Goal: Task Accomplishment & Management: Manage account settings

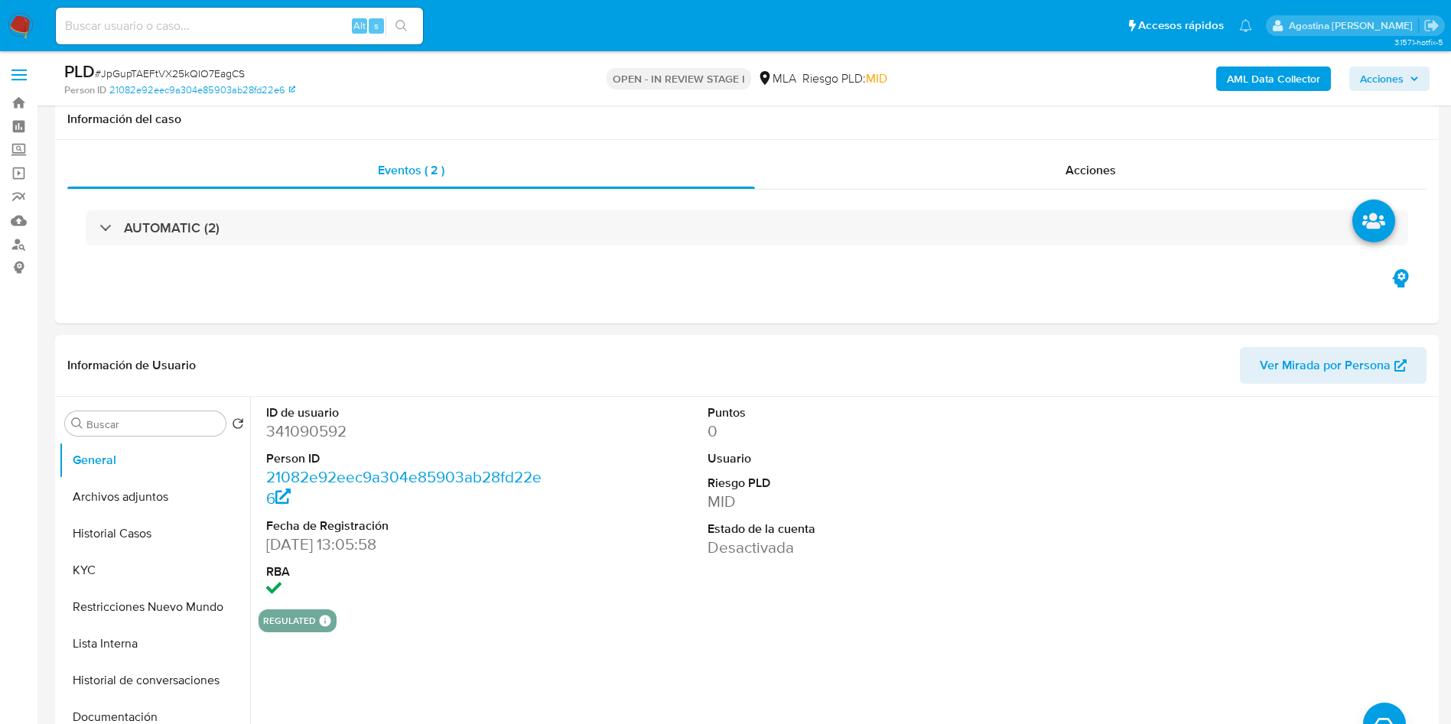
select select "10"
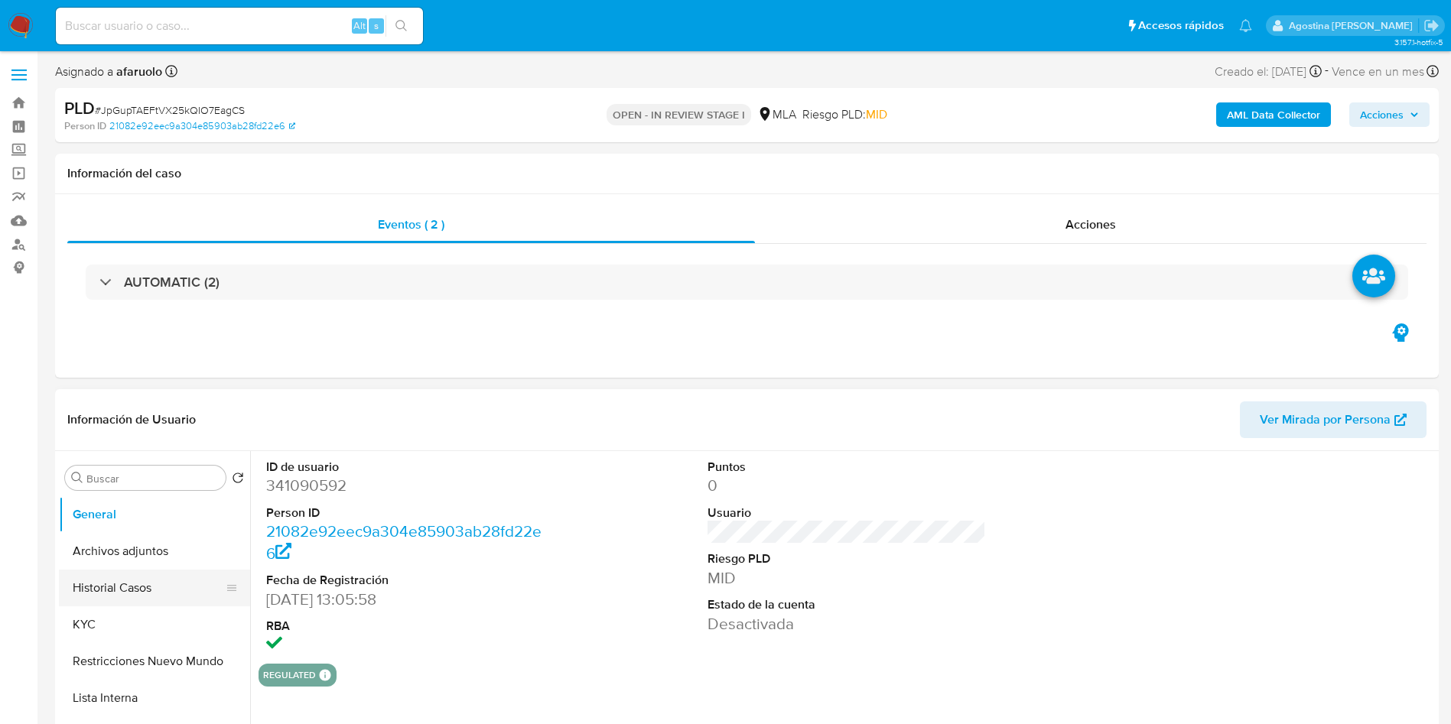
click at [137, 583] on button "Historial Casos" at bounding box center [148, 588] width 179 height 37
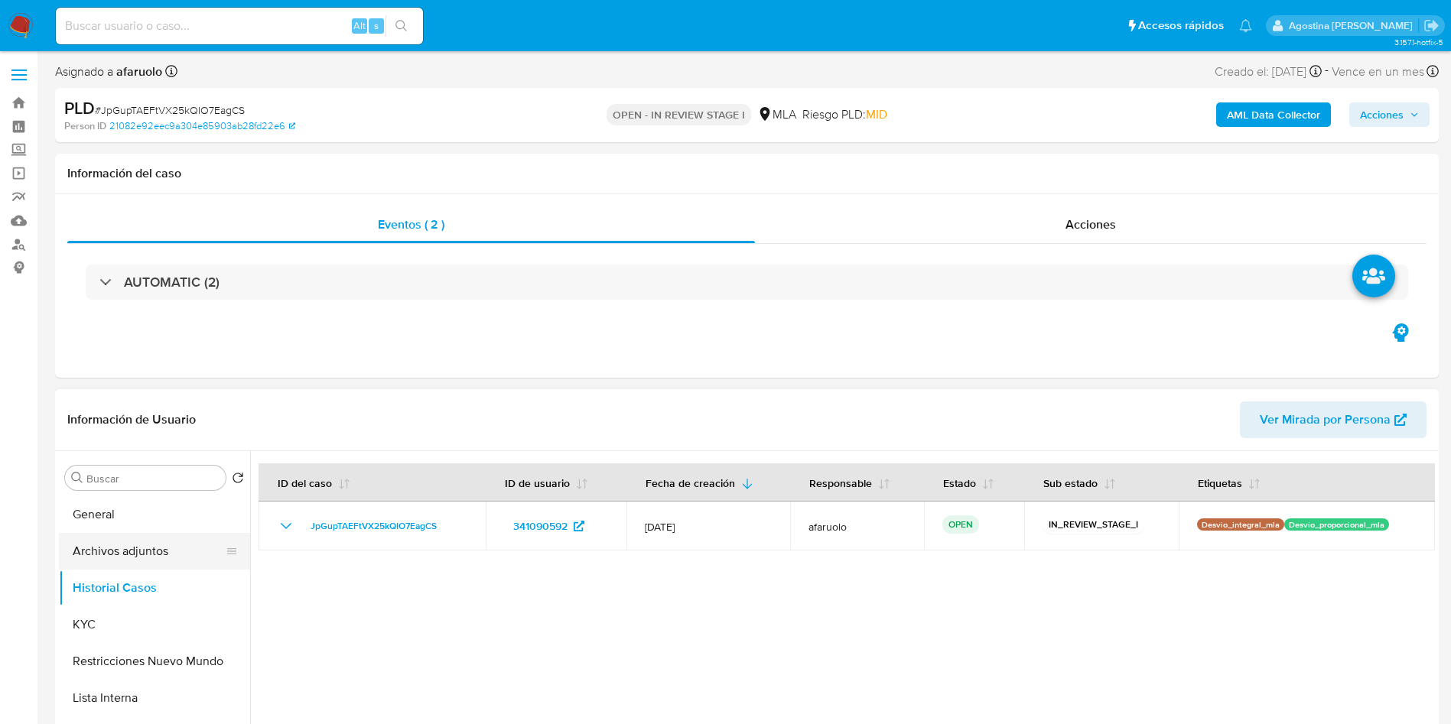
click at [145, 559] on button "Archivos adjuntos" at bounding box center [148, 551] width 179 height 37
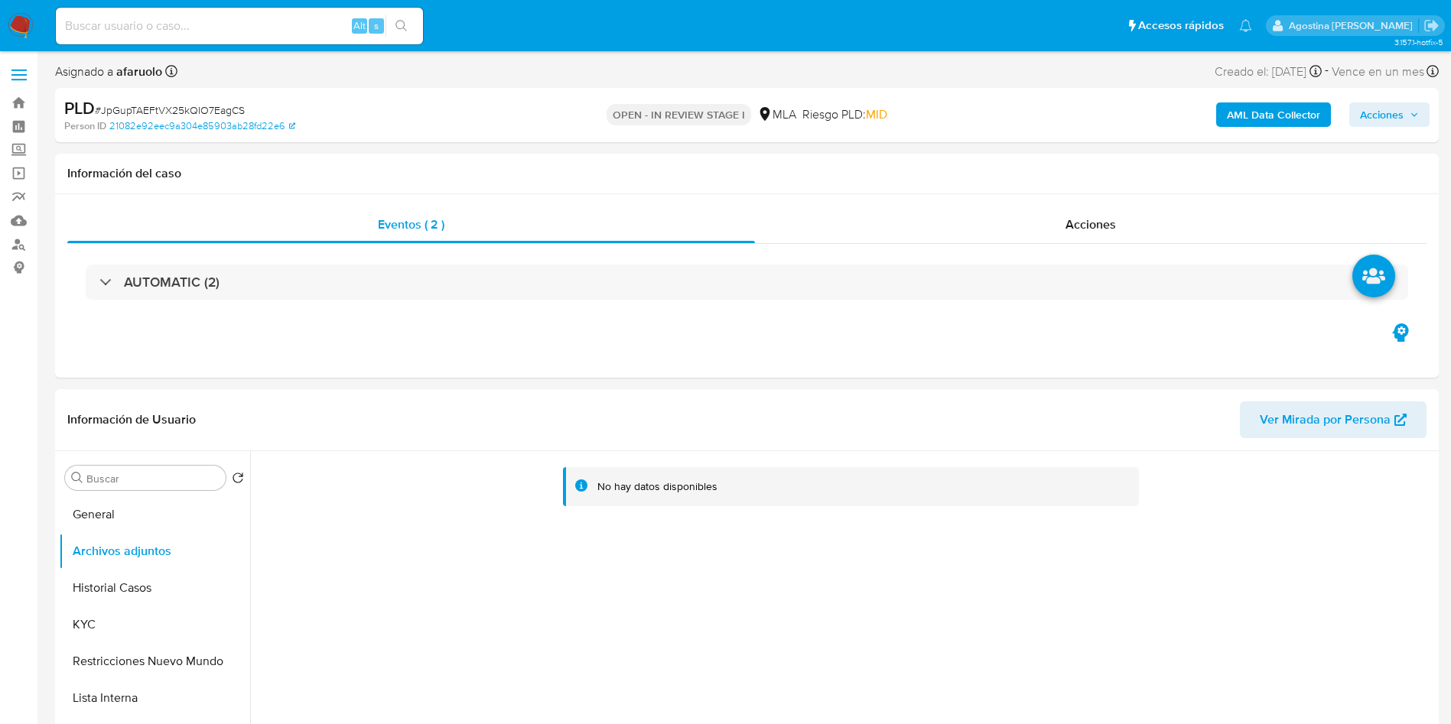
click at [1257, 119] on b "AML Data Collector" at bounding box center [1273, 114] width 93 height 24
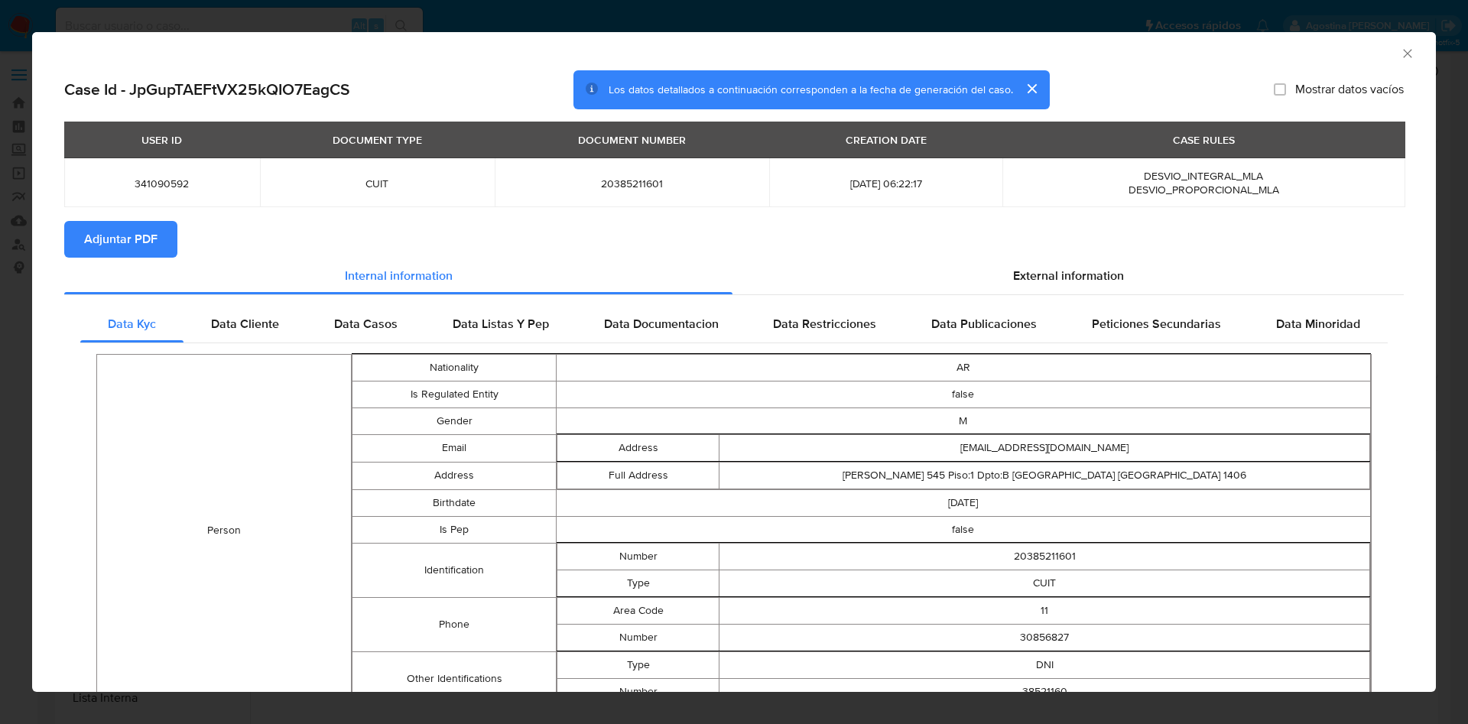
click at [136, 246] on span "Adjuntar PDF" at bounding box center [120, 240] width 73 height 34
click at [1399, 48] on div "AML Data Collector" at bounding box center [734, 51] width 1404 height 38
drag, startPoint x: 1376, startPoint y: 54, endPoint x: 1388, endPoint y: 56, distance: 12.4
click at [1387, 56] on div "AML Data Collector" at bounding box center [734, 51] width 1404 height 38
click at [1400, 56] on icon "Cerrar ventana" at bounding box center [1407, 53] width 15 height 15
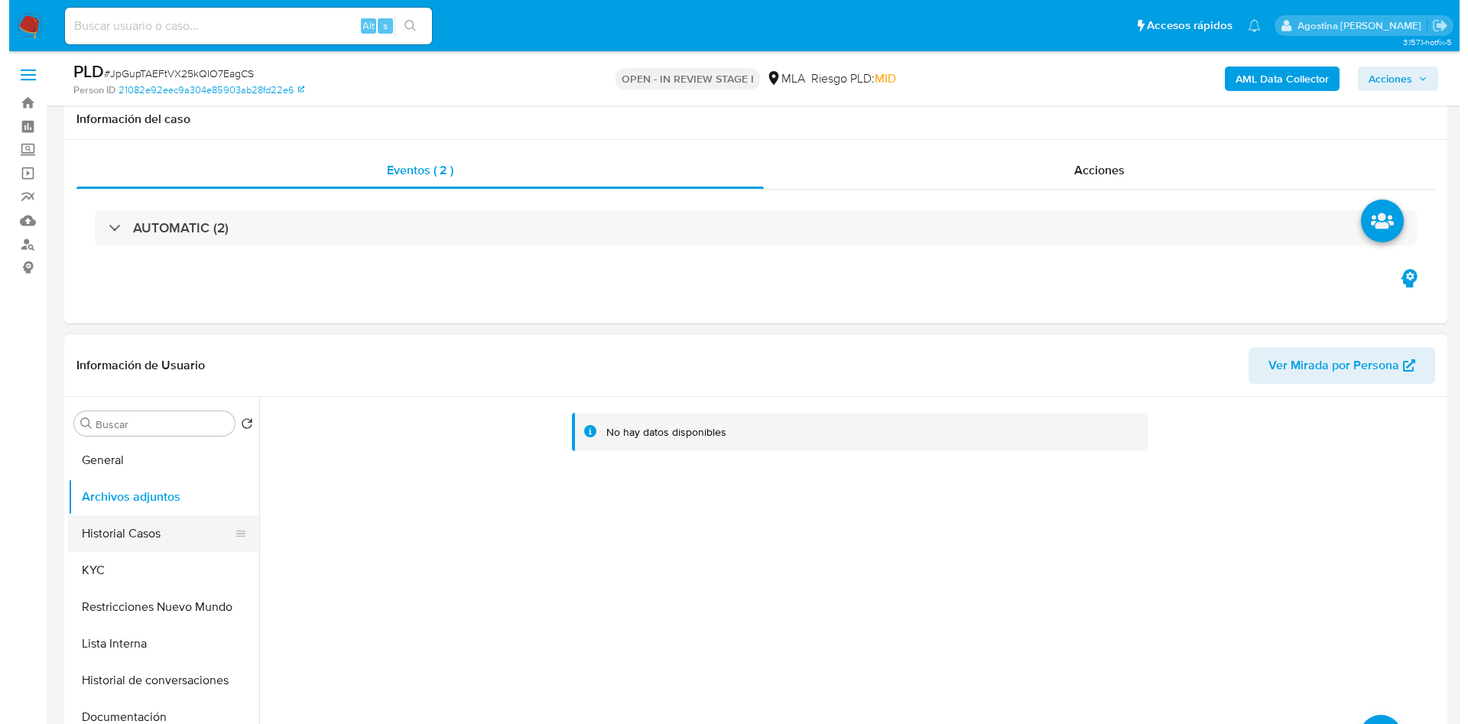
scroll to position [115, 0]
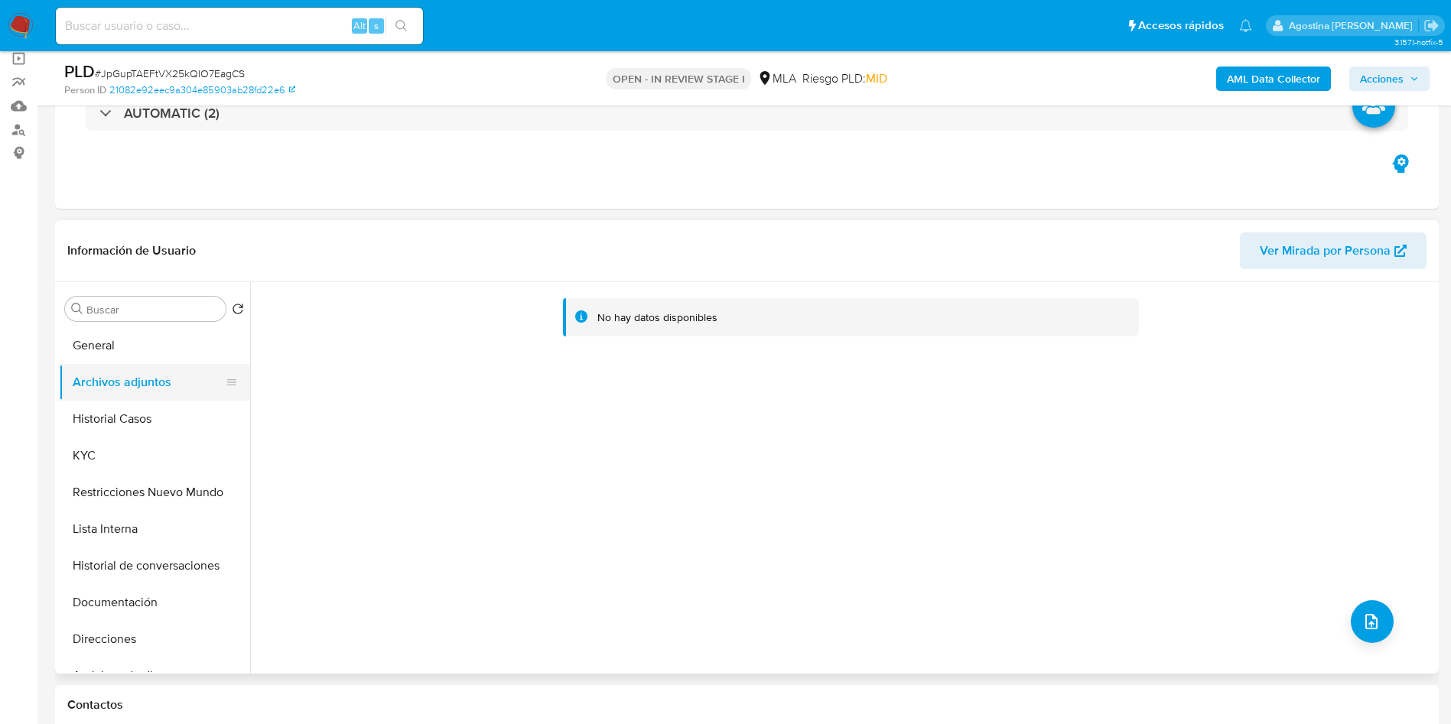
click at [145, 386] on button "Archivos adjuntos" at bounding box center [148, 382] width 179 height 37
click at [120, 357] on button "General" at bounding box center [148, 345] width 179 height 37
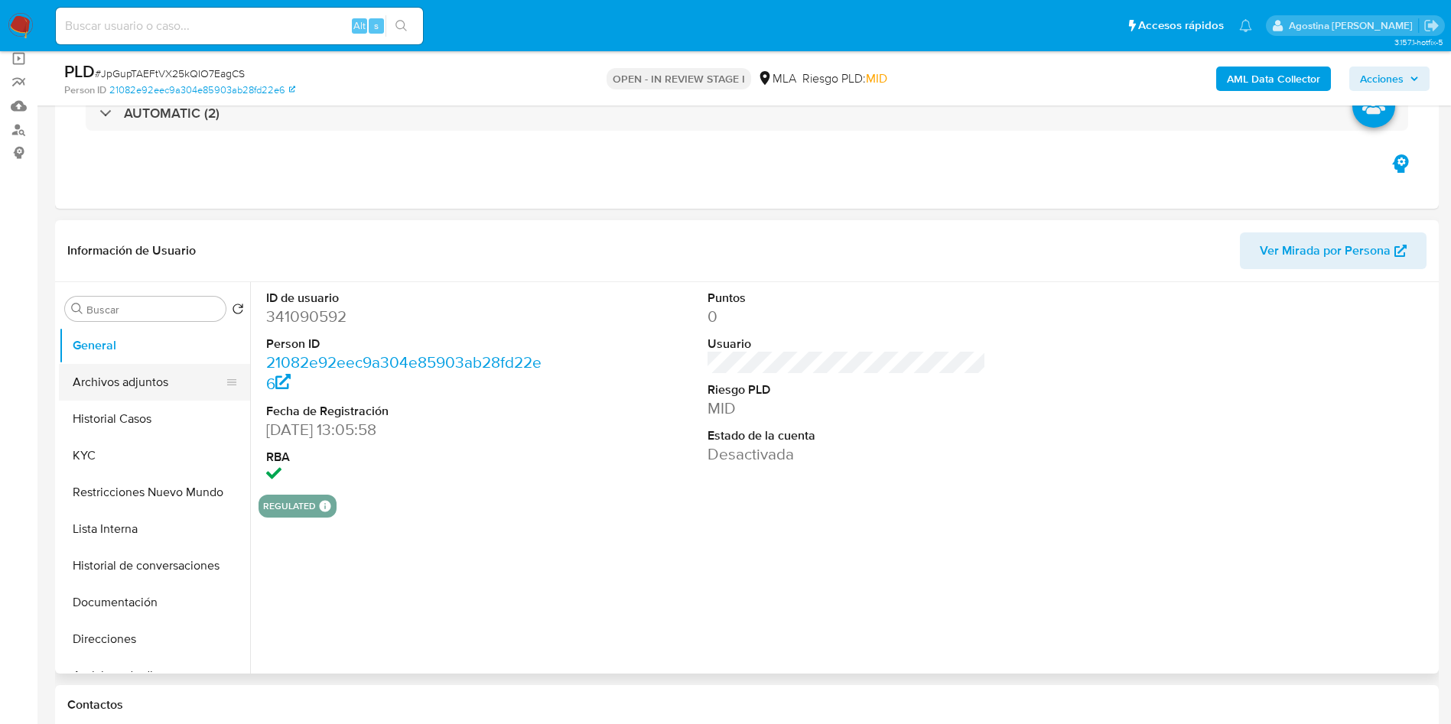
click at [158, 390] on button "Archivos adjuntos" at bounding box center [148, 382] width 179 height 37
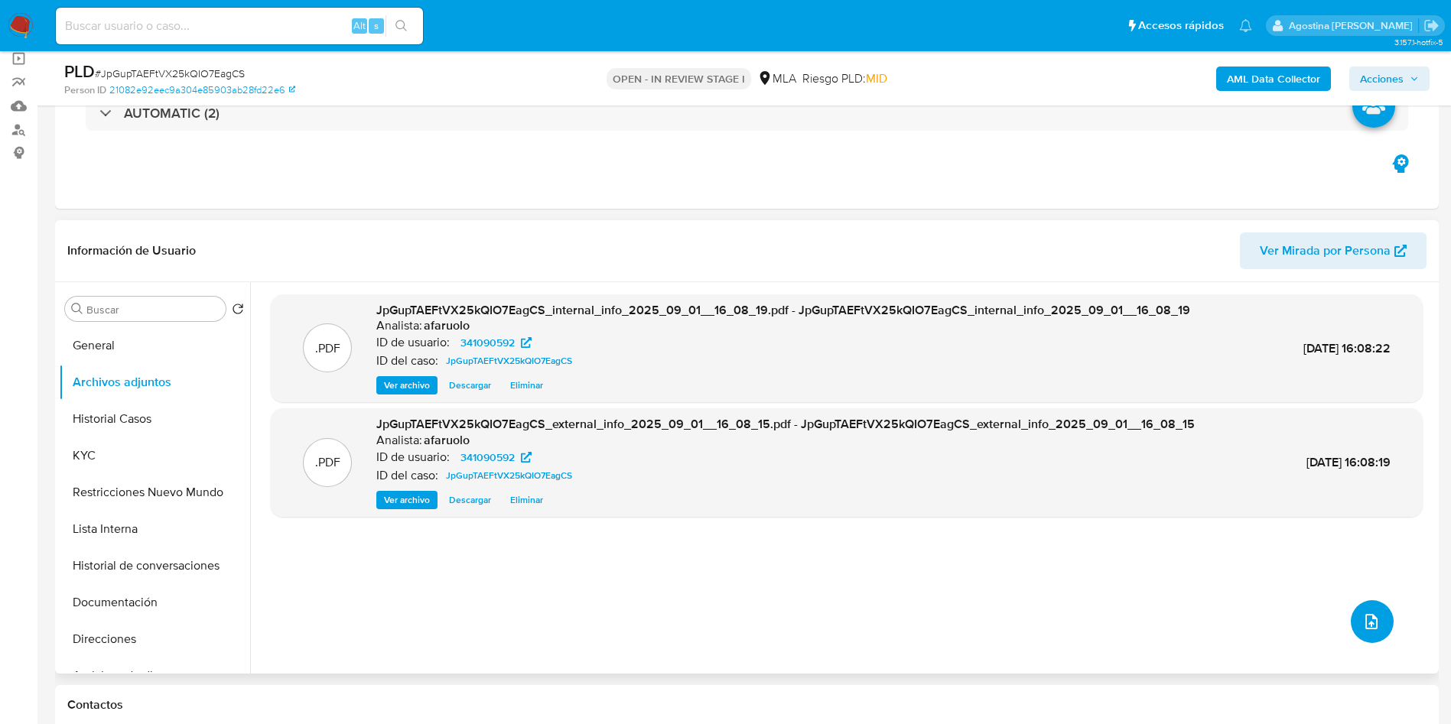
click at [1374, 616] on button "upload-file" at bounding box center [1371, 621] width 43 height 43
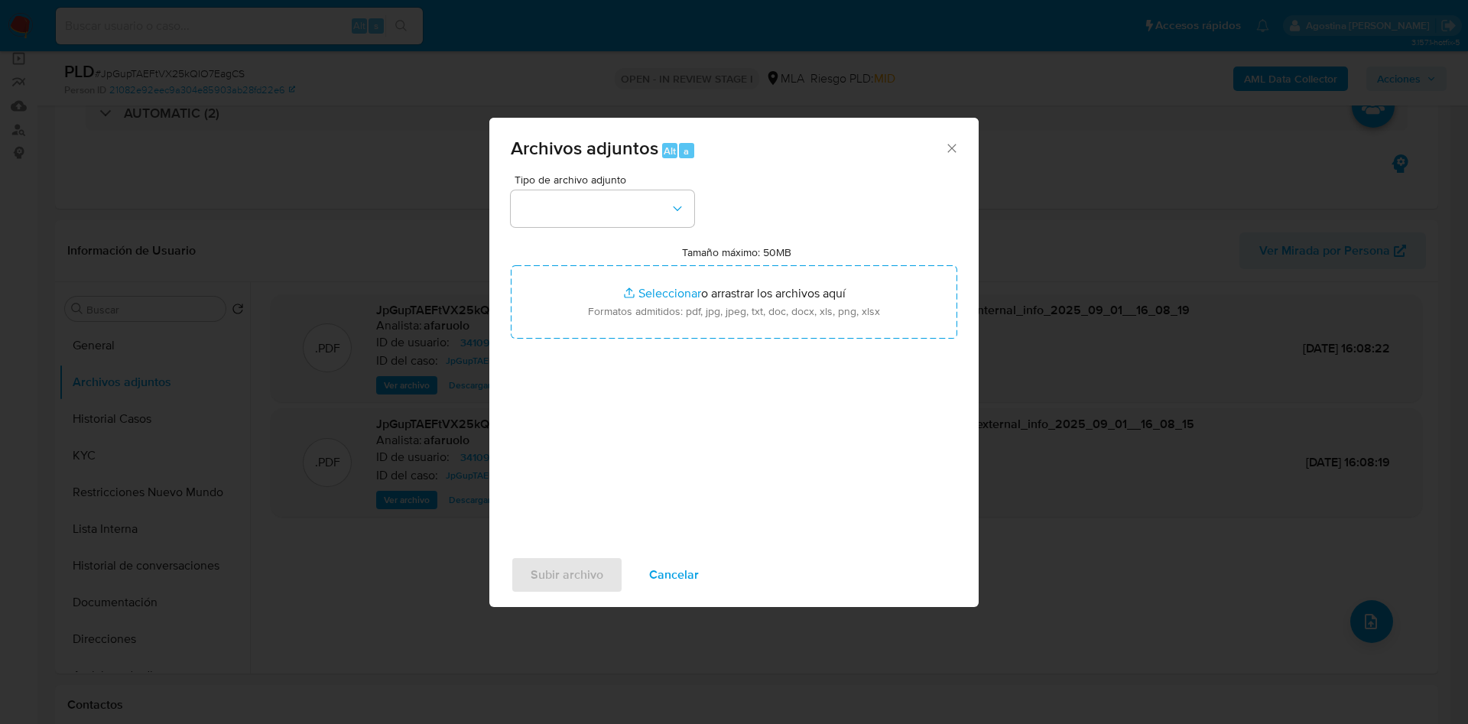
click at [627, 186] on div "Tipo de archivo adjunto" at bounding box center [603, 200] width 184 height 53
click at [640, 209] on button "button" at bounding box center [603, 208] width 184 height 37
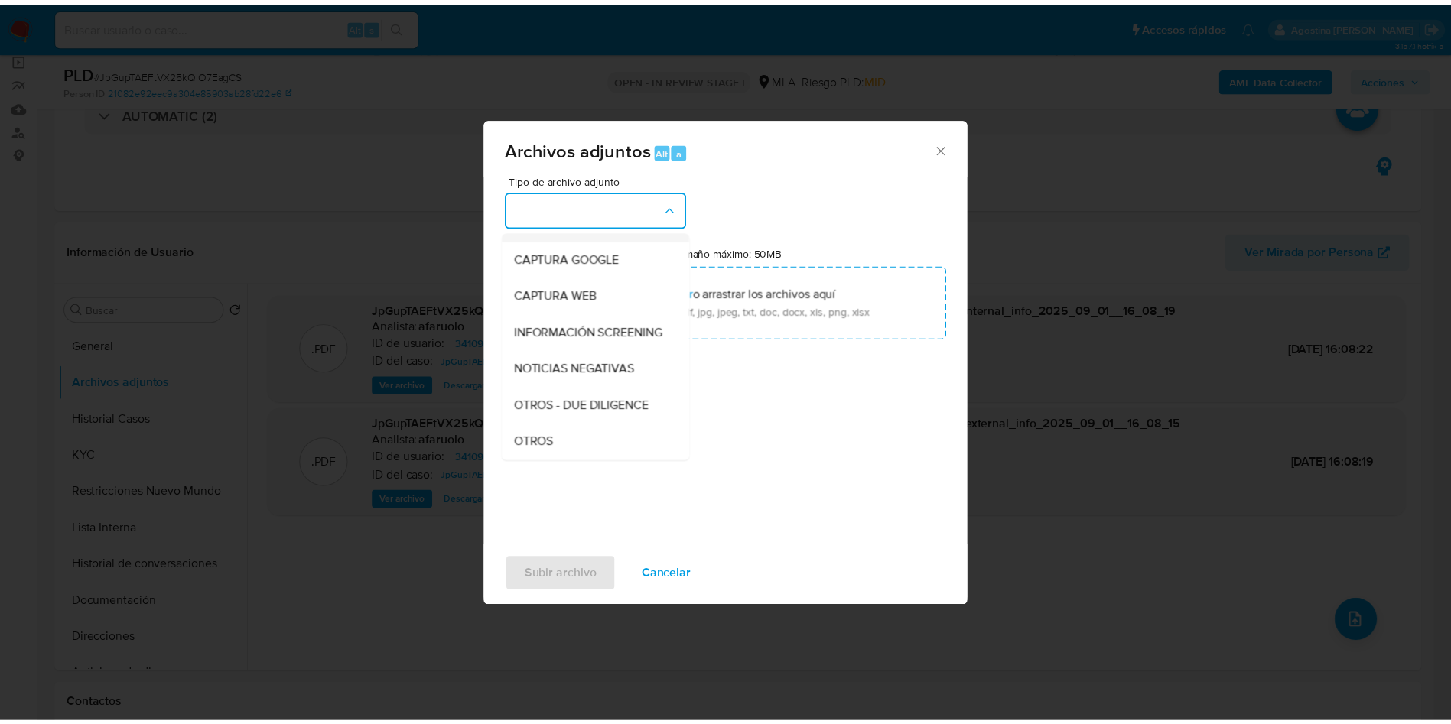
scroll to position [229, 0]
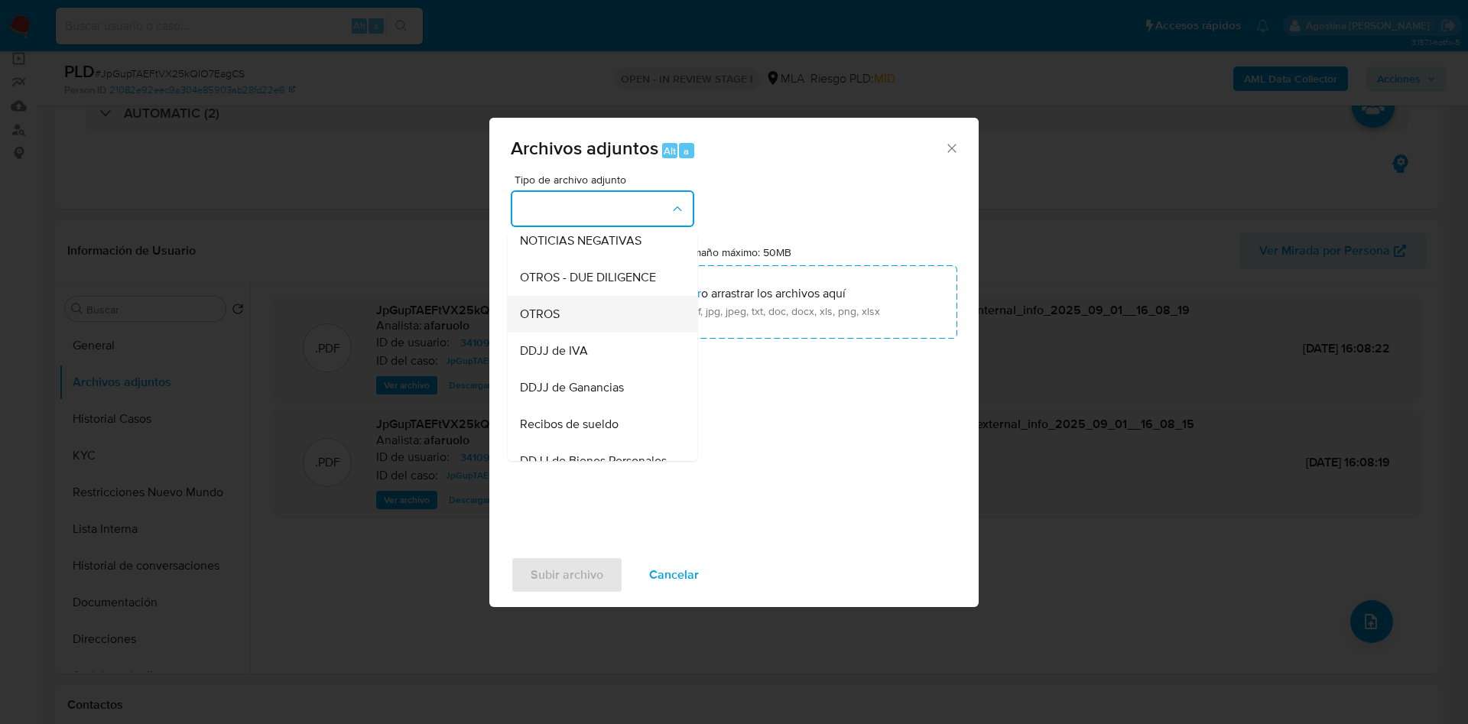
click at [599, 327] on div "OTROS" at bounding box center [598, 314] width 156 height 37
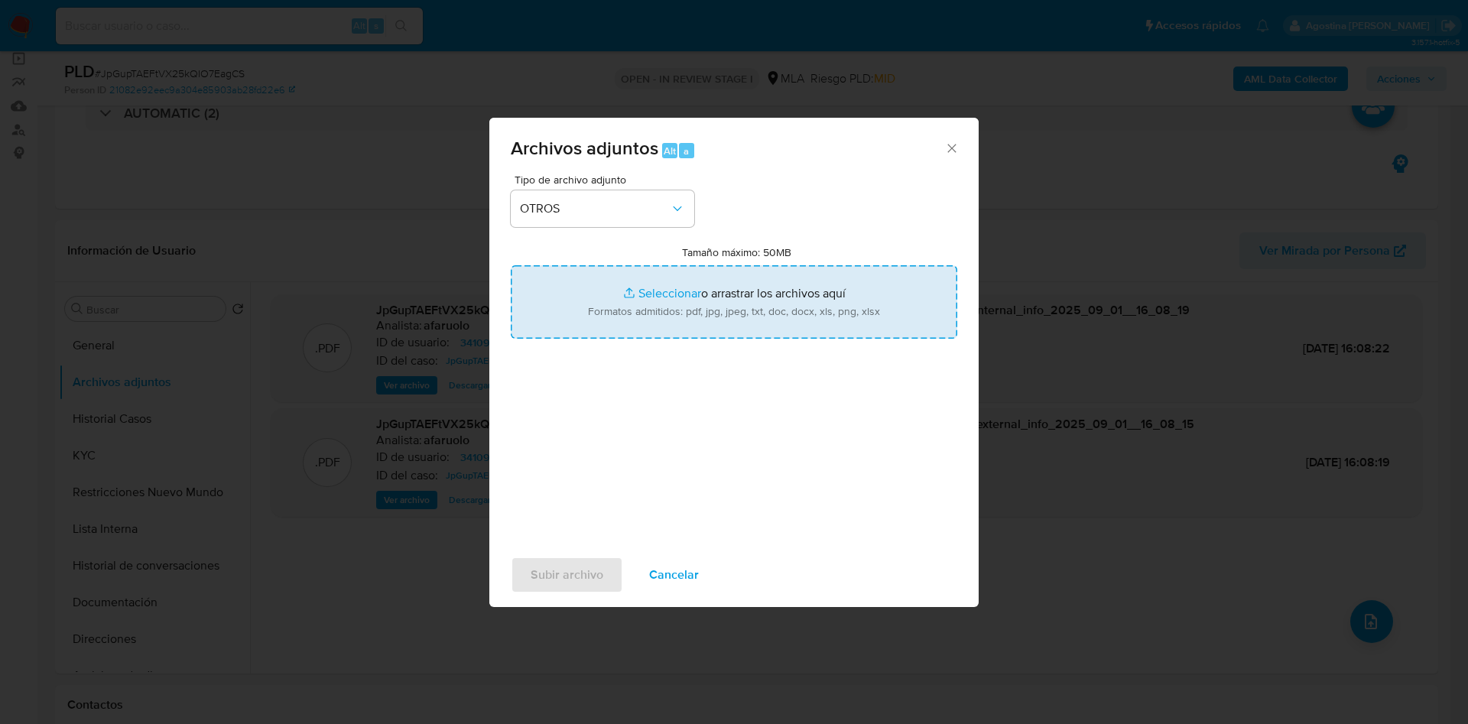
click at [729, 312] on input "Tamaño máximo: 50MB Seleccionar archivos" at bounding box center [734, 301] width 447 height 73
type input "C:\fakepath\Movimientos - Shlomo Uziel Jachfe (1).xlsx"
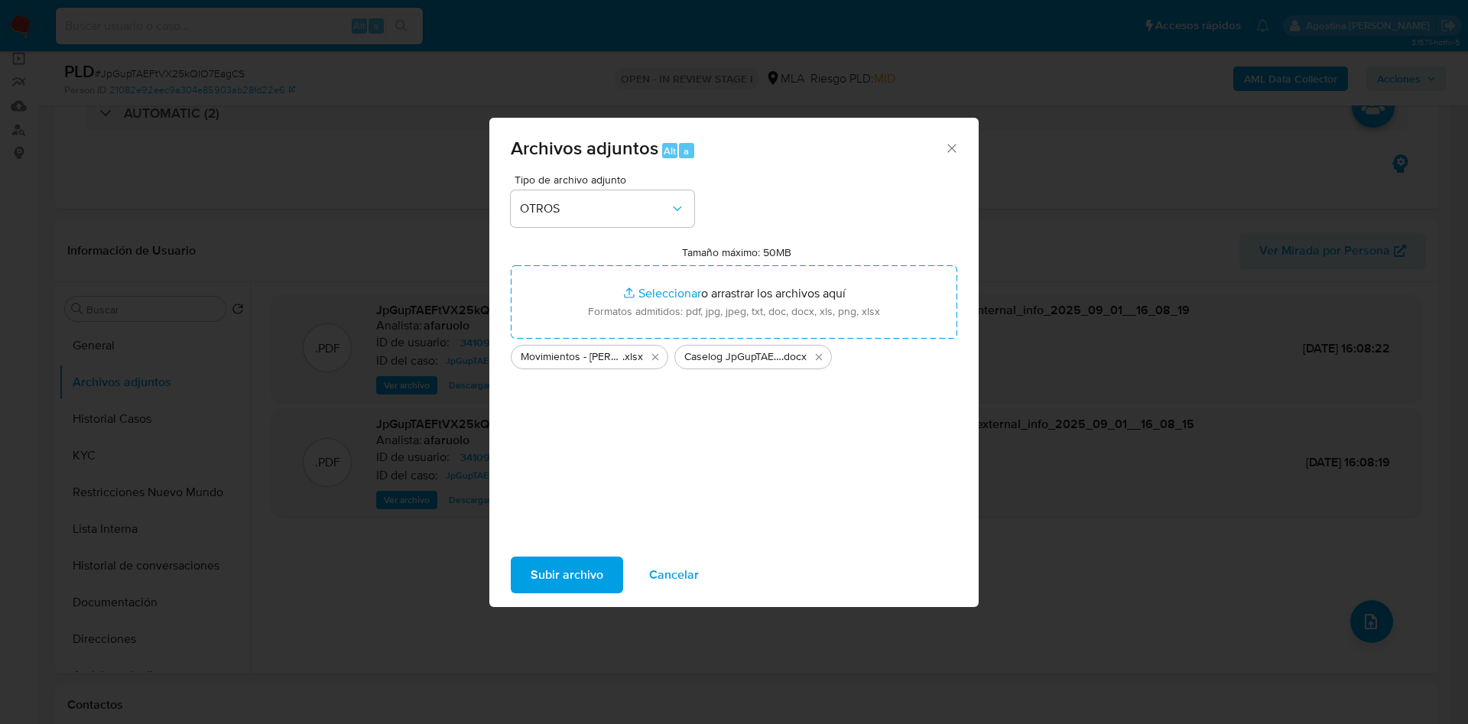
click at [565, 567] on span "Subir archivo" at bounding box center [567, 575] width 73 height 34
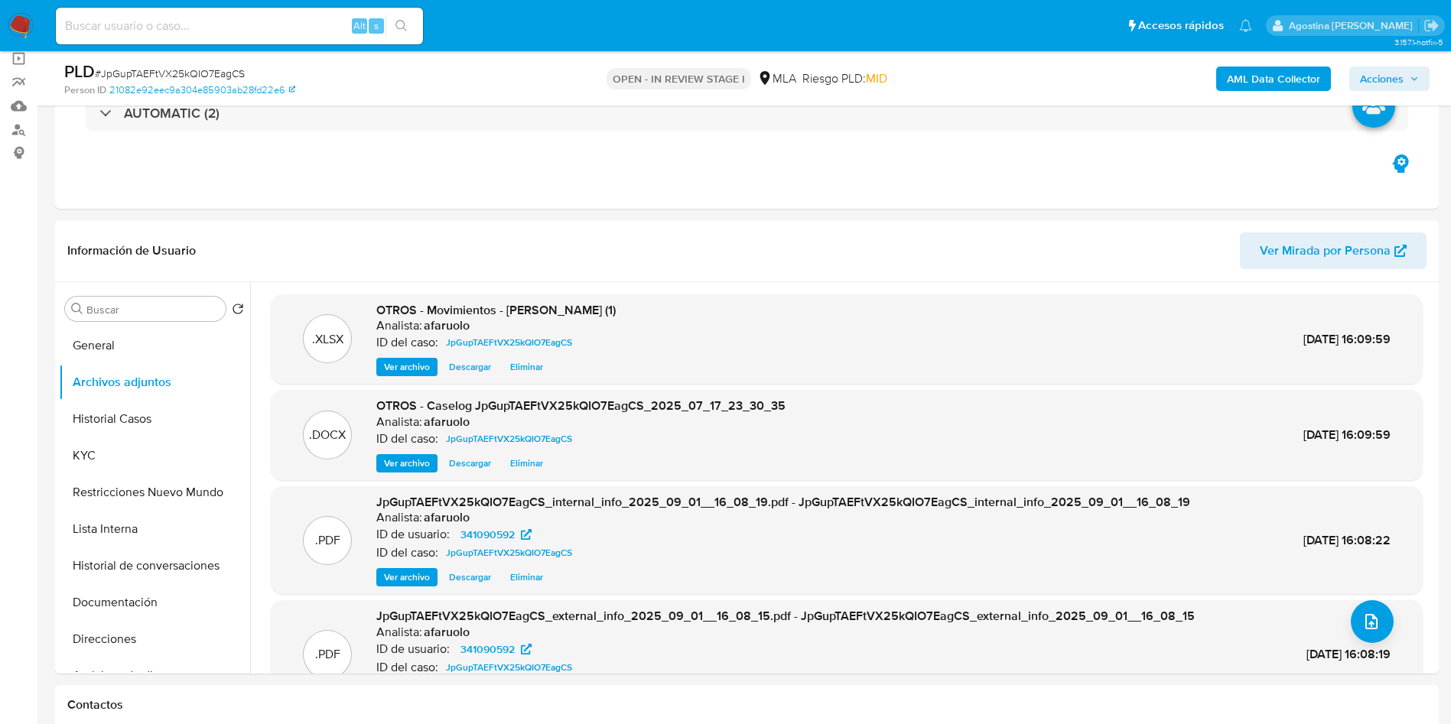
click at [1389, 79] on span "Acciones" at bounding box center [1382, 79] width 44 height 24
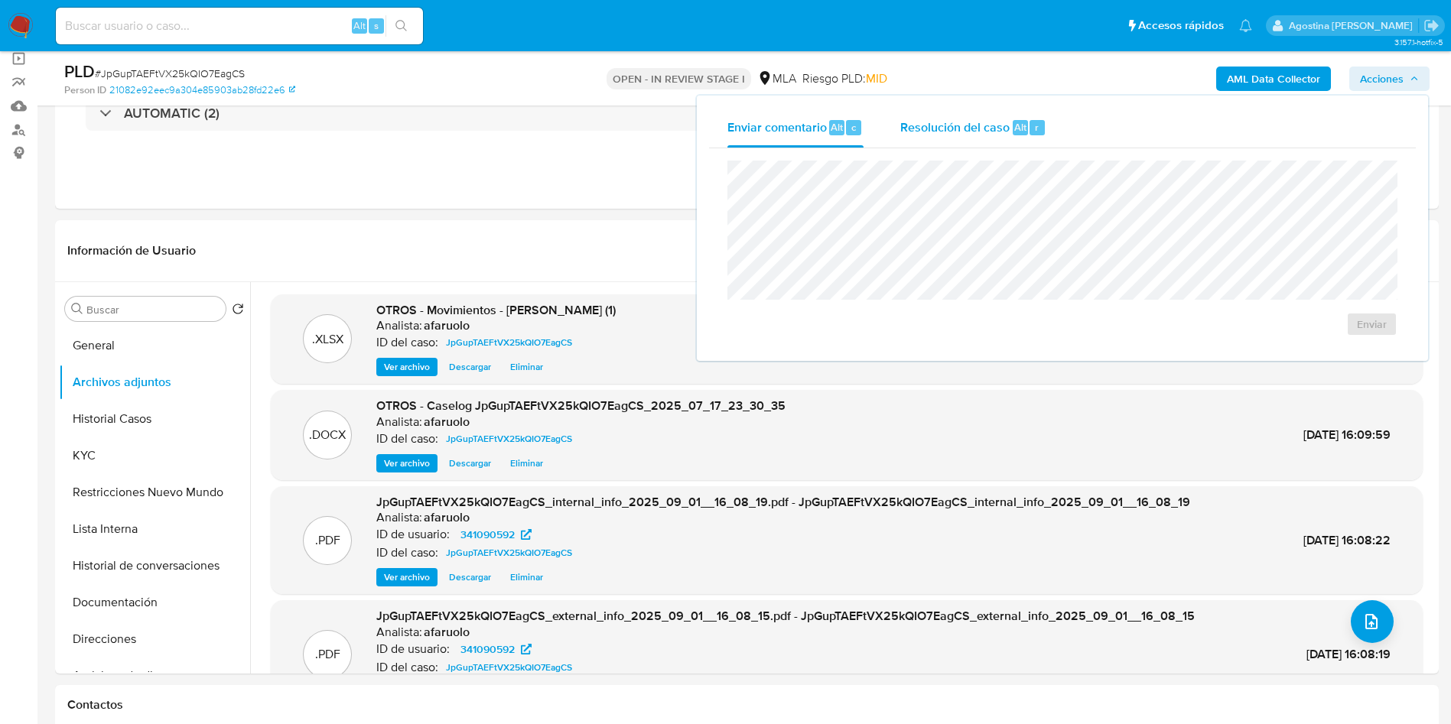
click at [1006, 131] on span "Resolución del caso" at bounding box center [954, 127] width 109 height 18
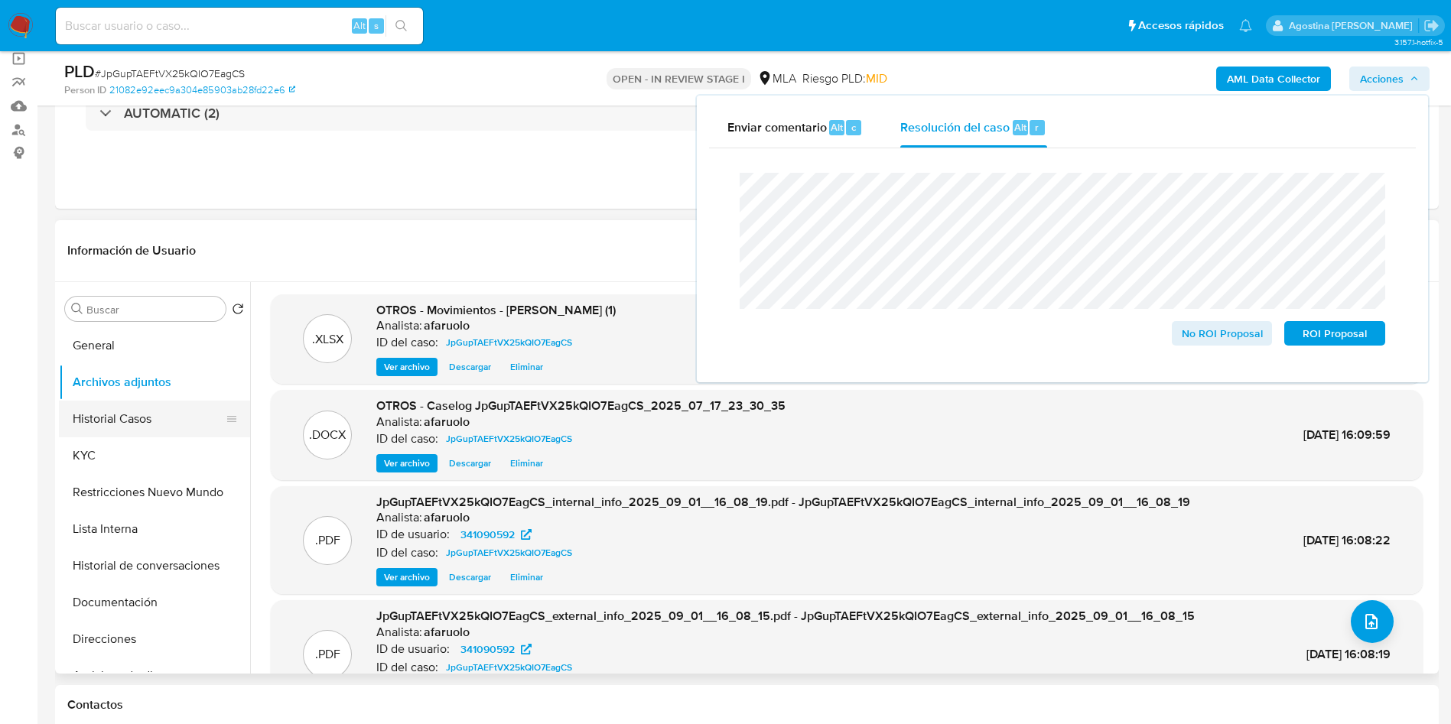
click at [141, 427] on button "Historial Casos" at bounding box center [148, 419] width 179 height 37
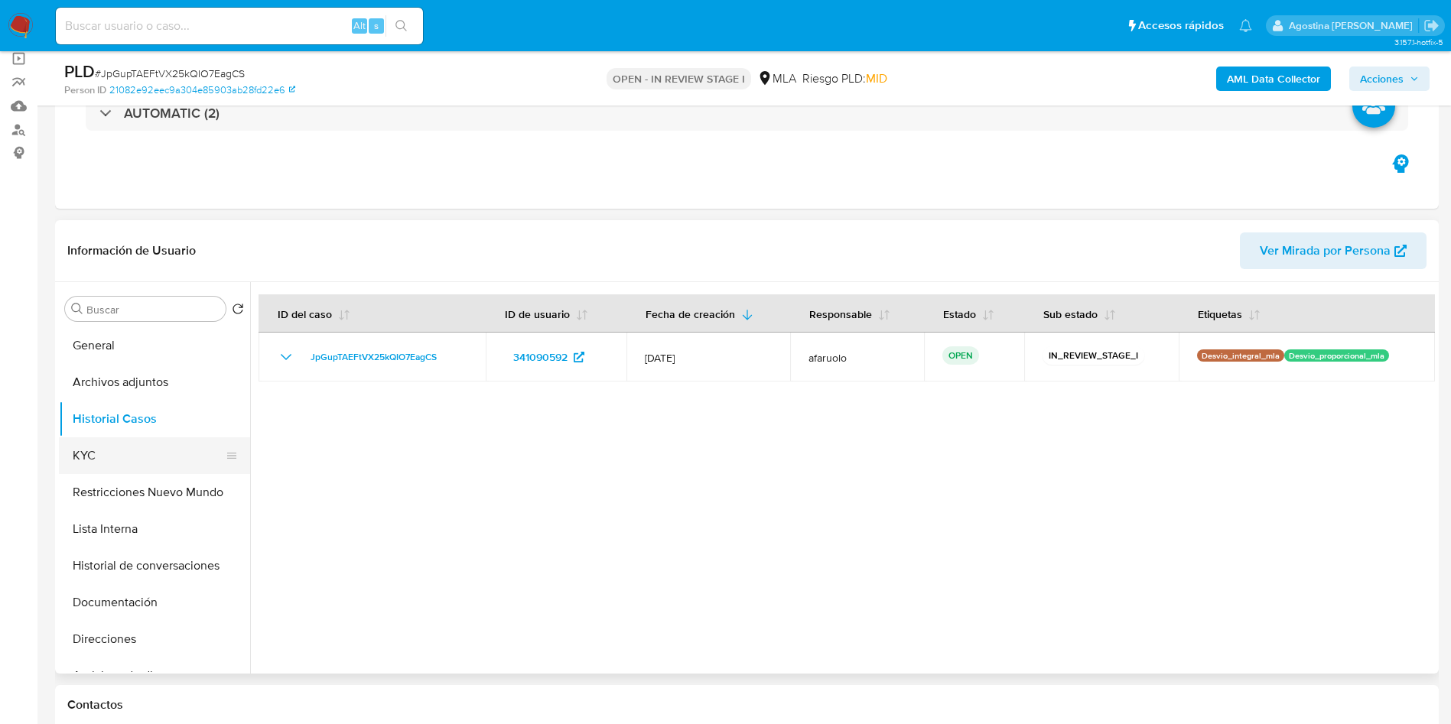
click at [123, 451] on button "KYC" at bounding box center [148, 455] width 179 height 37
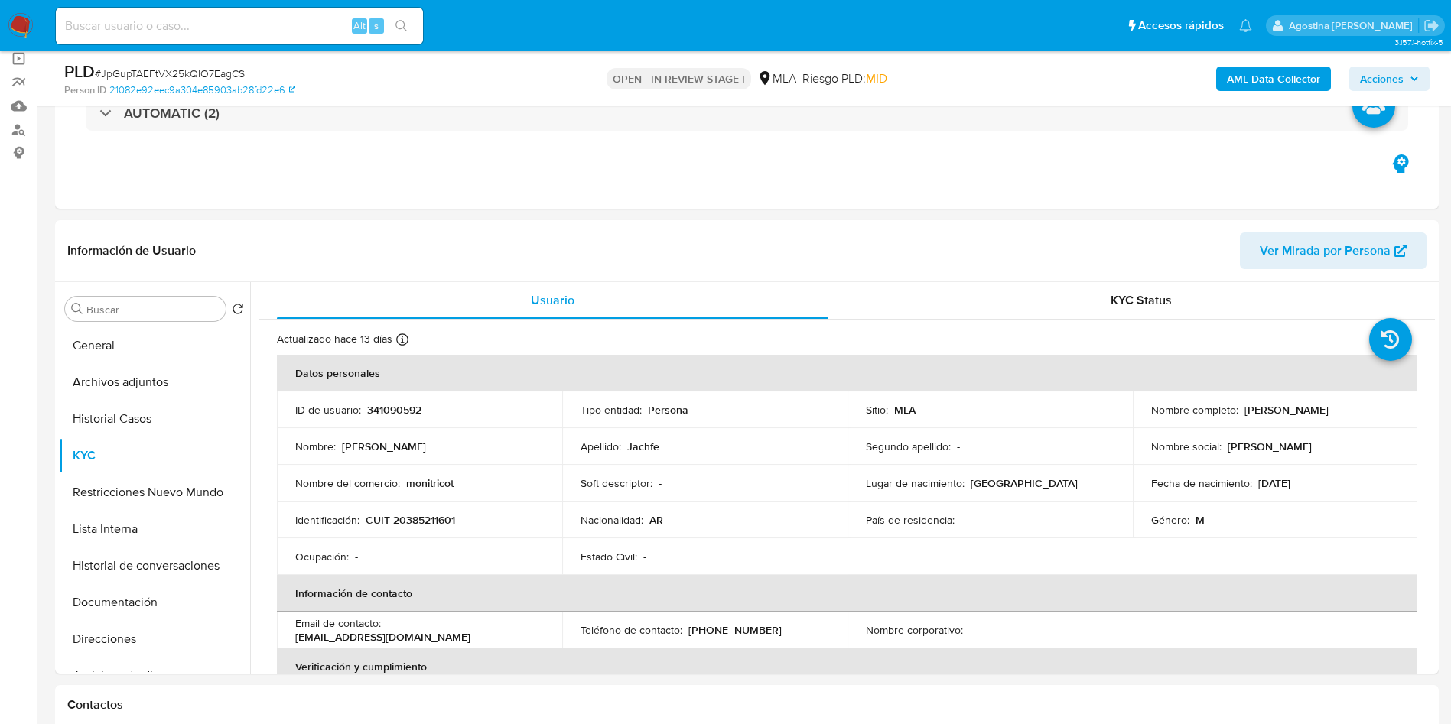
click at [1386, 77] on span "Acciones" at bounding box center [1382, 79] width 44 height 24
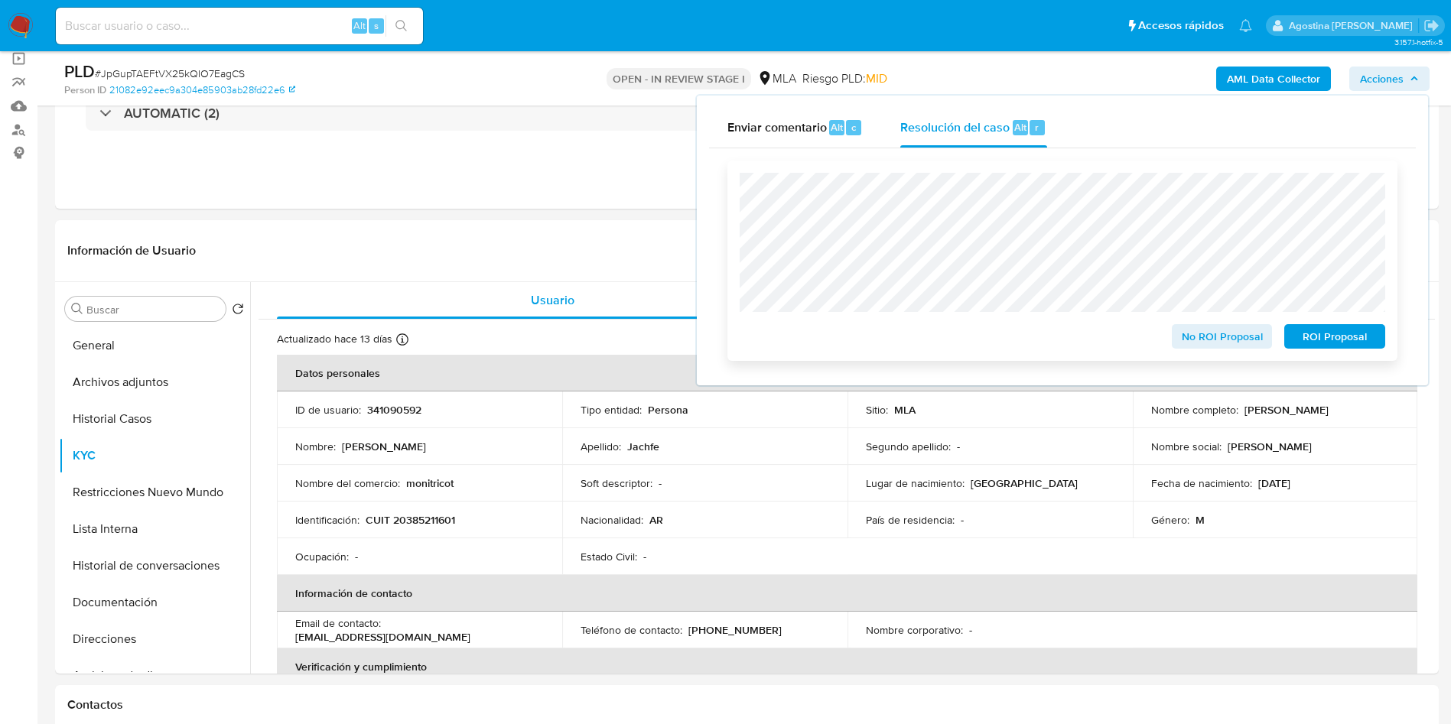
click at [1210, 338] on span "No ROI Proposal" at bounding box center [1222, 336] width 80 height 21
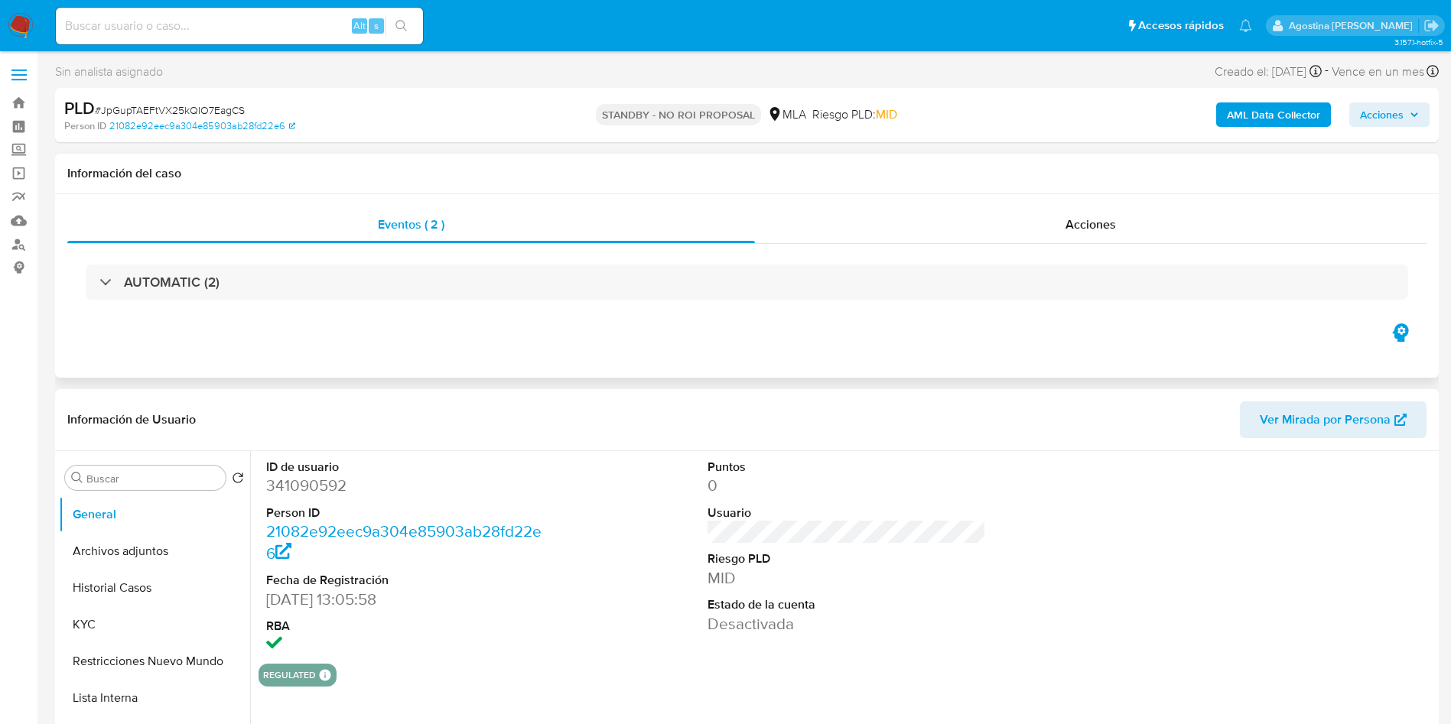
select select "10"
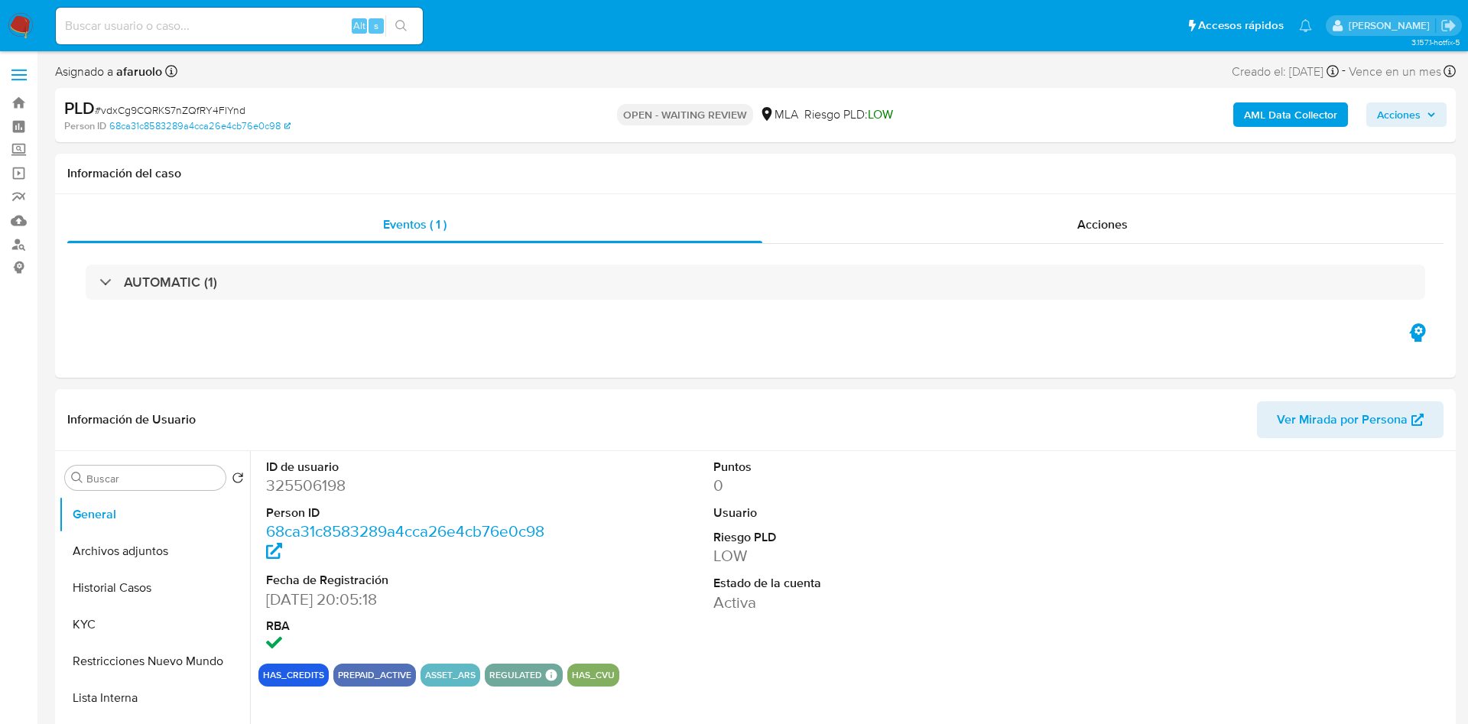
select select "10"
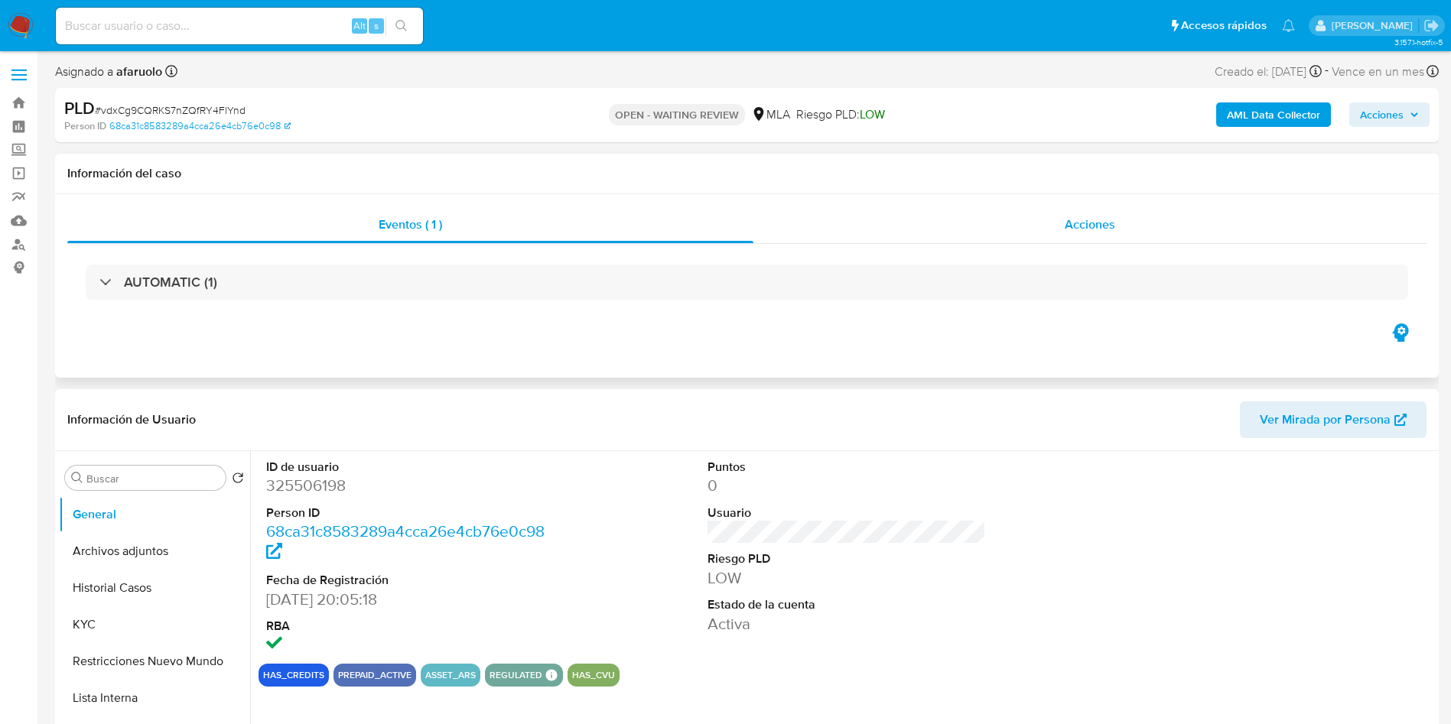
click at [1149, 237] on div "Acciones" at bounding box center [1089, 224] width 673 height 37
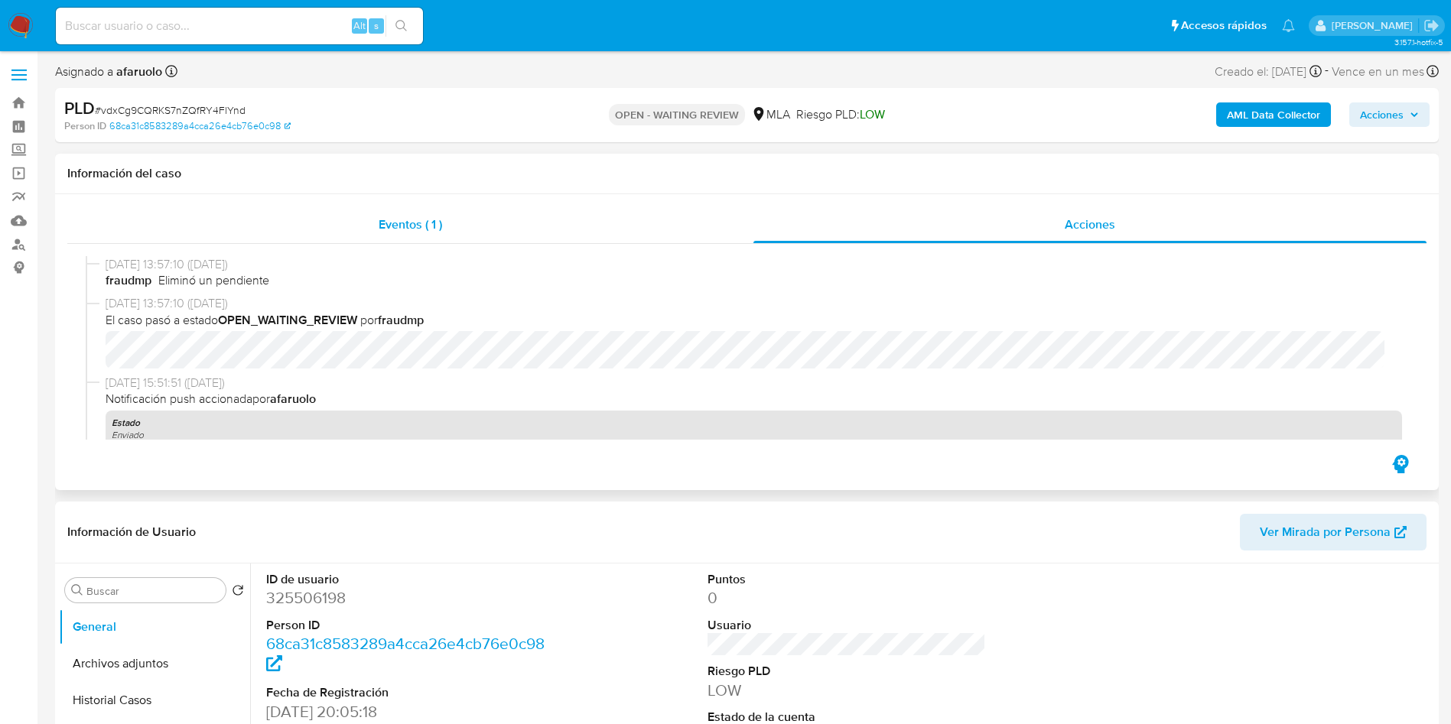
click at [570, 223] on div "Eventos ( 1 )" at bounding box center [410, 224] width 686 height 37
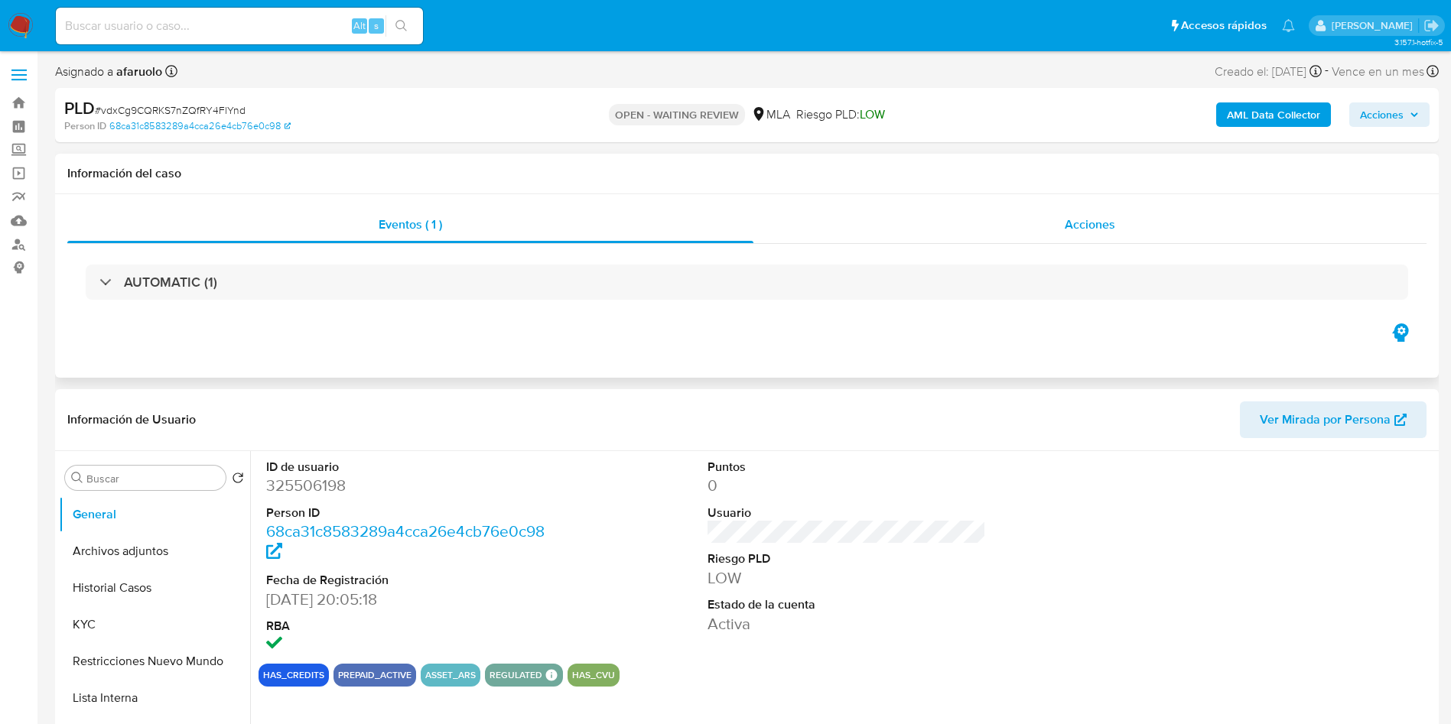
click at [969, 228] on div "Acciones" at bounding box center [1089, 224] width 673 height 37
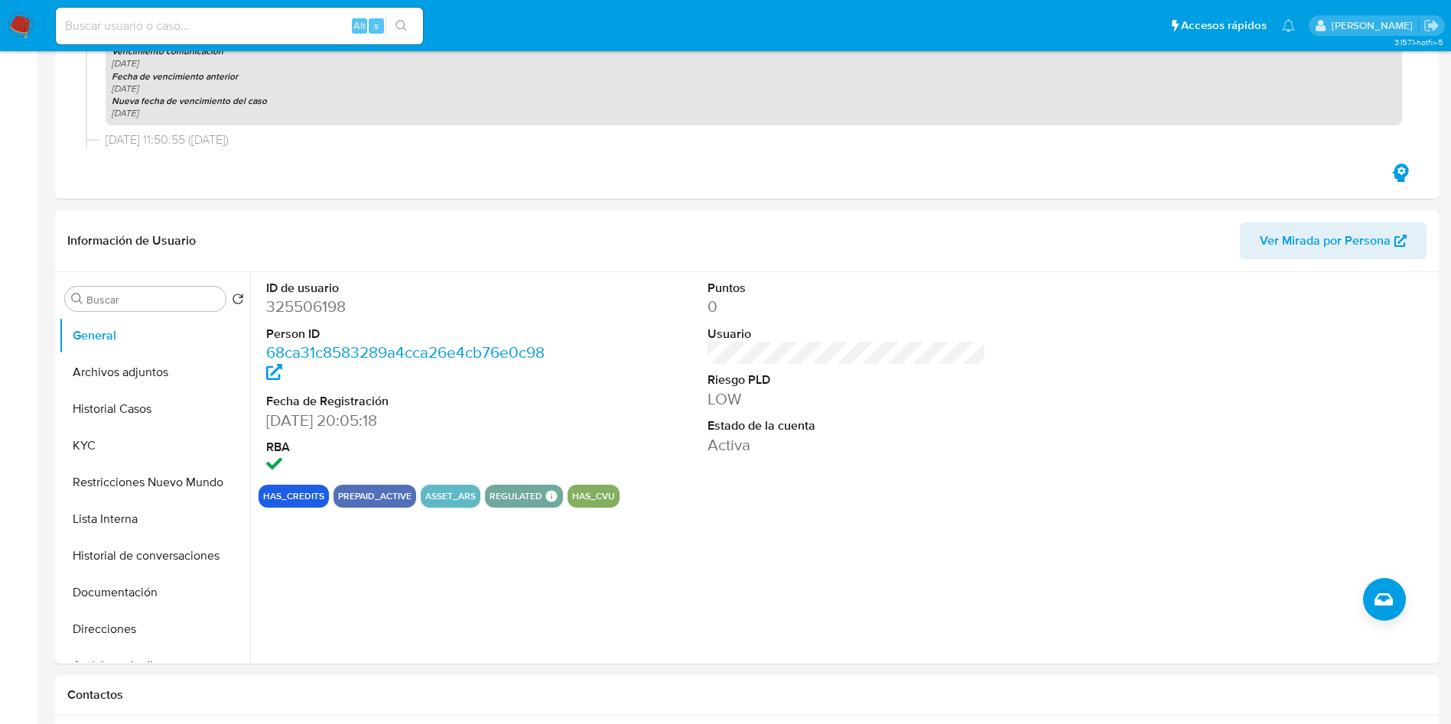
scroll to position [573, 0]
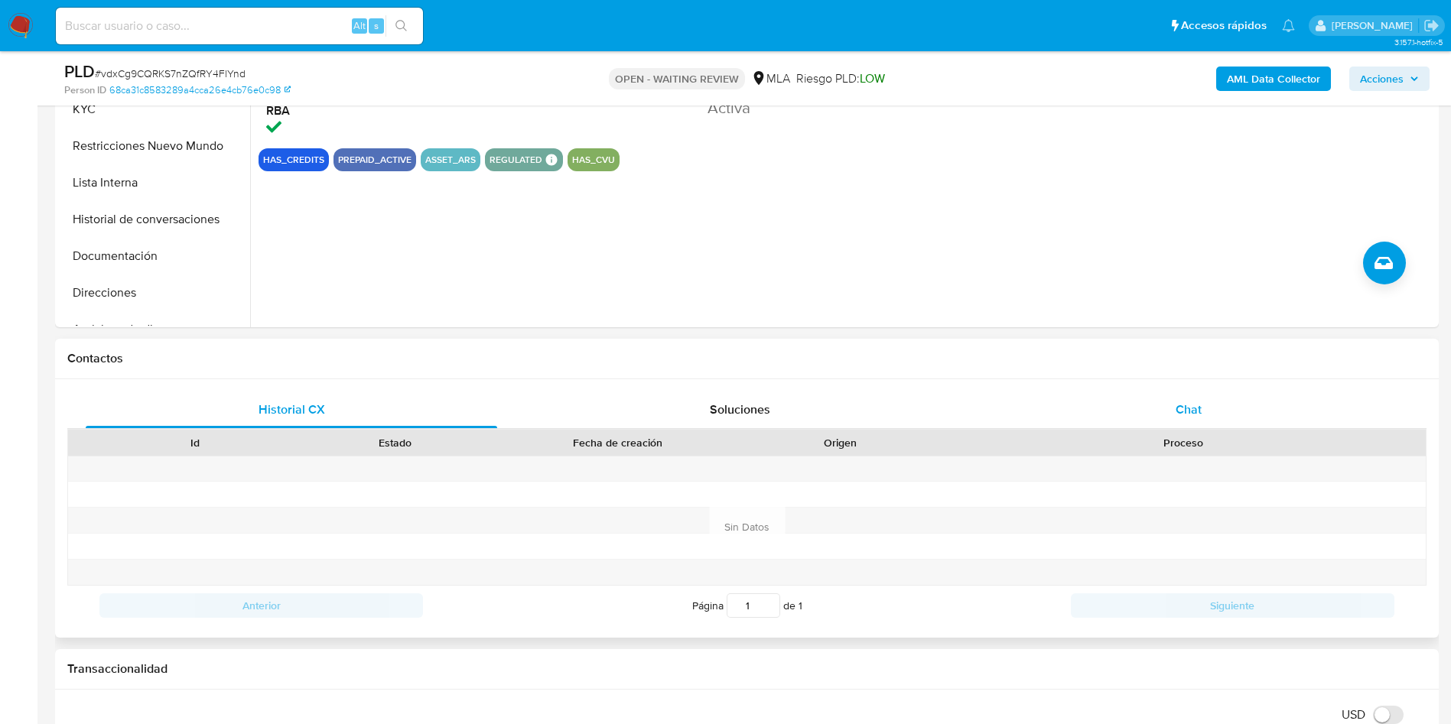
click at [1072, 427] on div "Chat" at bounding box center [1188, 410] width 411 height 37
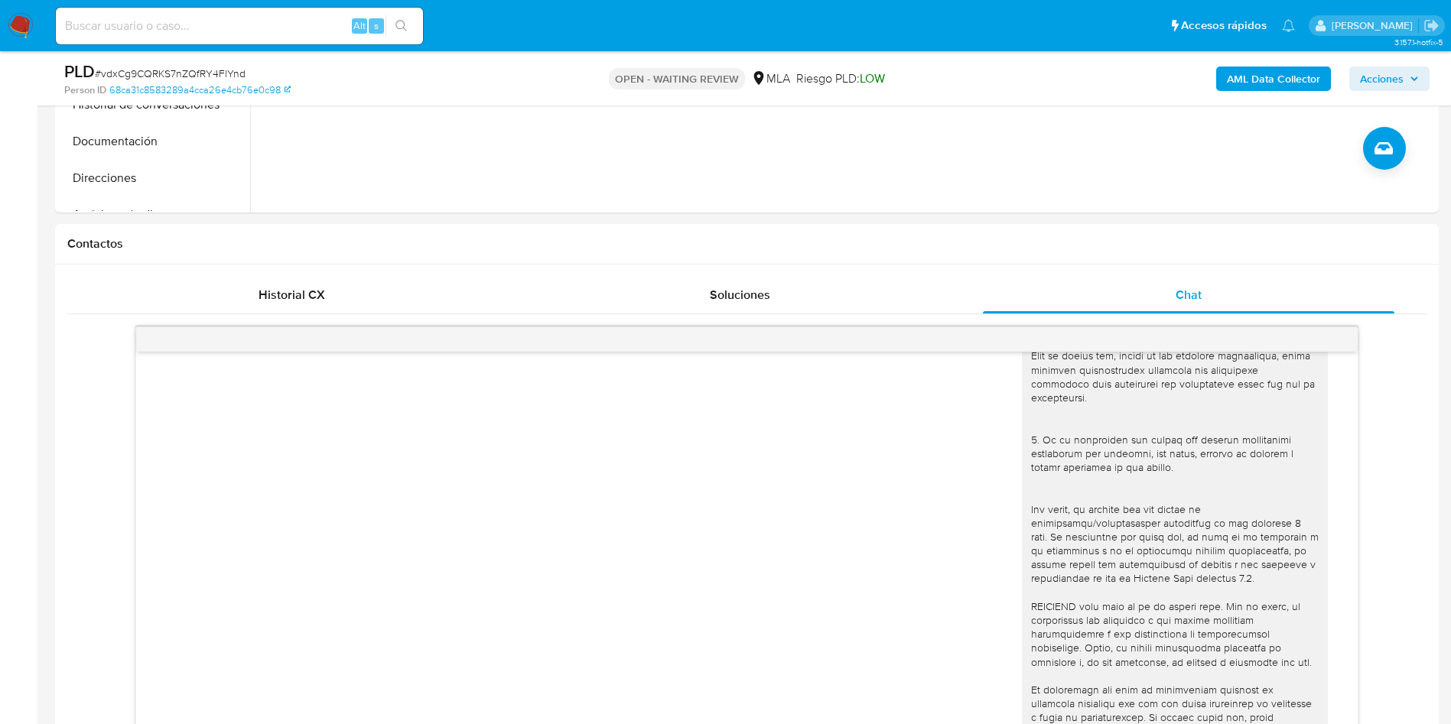
scroll to position [231, 0]
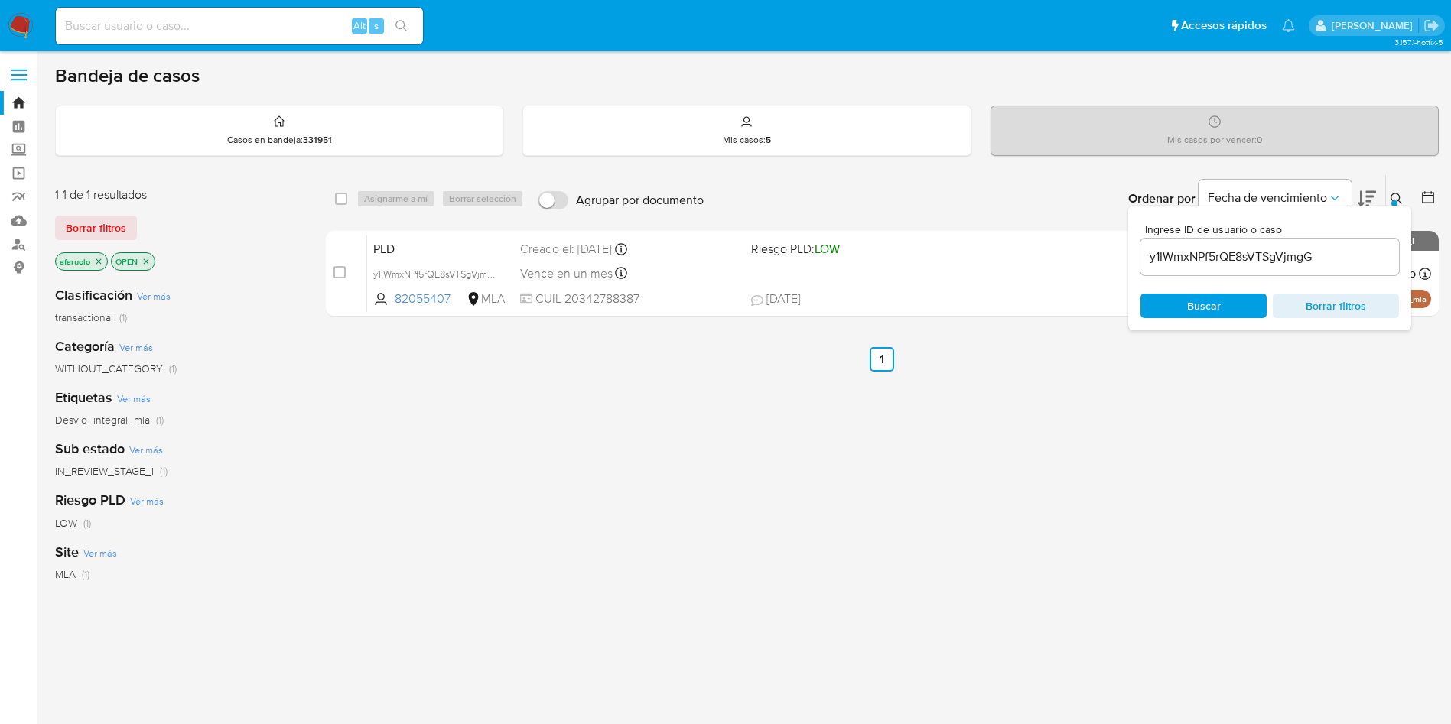
click at [1240, 271] on div "y1IWmxNPf5rQE8sVTSgVjmgG" at bounding box center [1269, 257] width 258 height 37
click at [1239, 268] on div "y1IWmxNPf5rQE8sVTSgVjmgG" at bounding box center [1269, 257] width 258 height 37
click at [1237, 258] on input "y1IWmxNPf5rQE8sVTSgVjmgG" at bounding box center [1269, 257] width 258 height 20
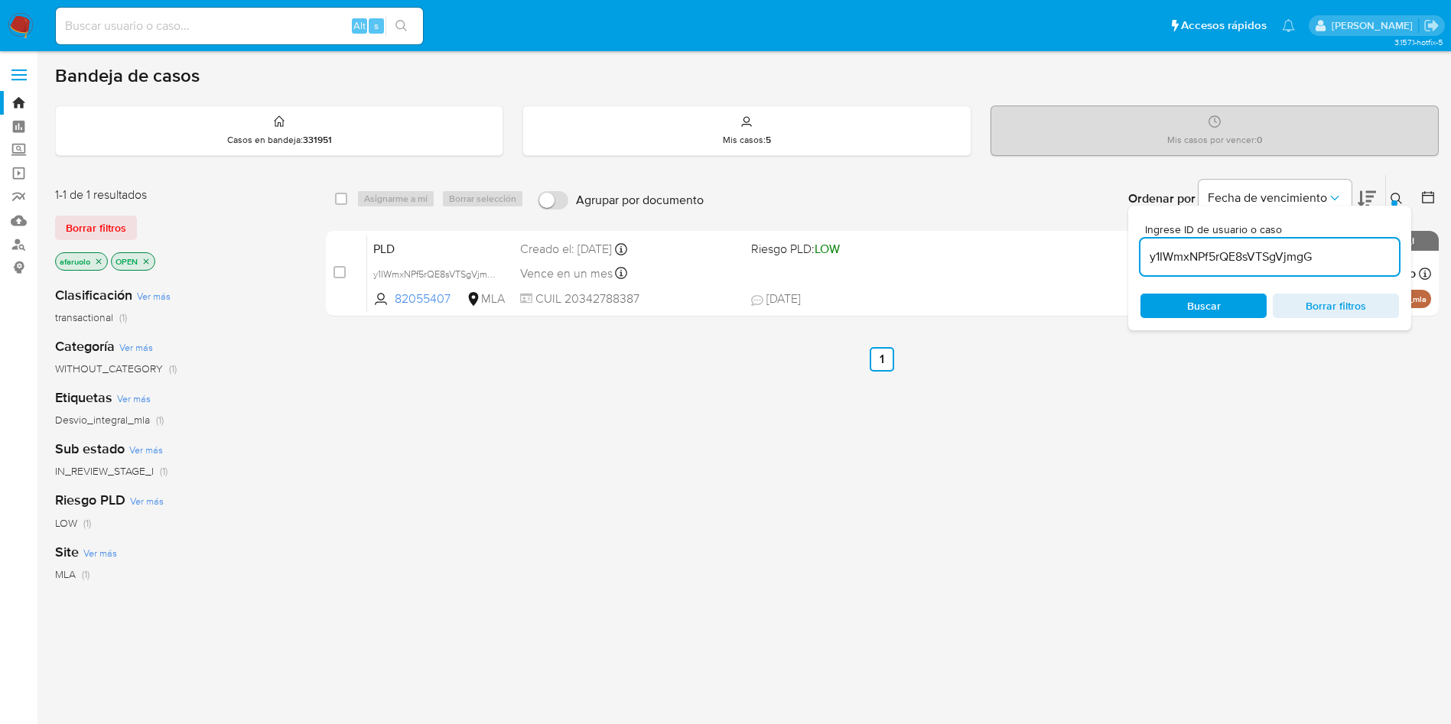
paste input "vdxCg9CQRKS7nZQfRY4FlYnd"
type input "vdxCg9CQRKS7nZQfRY4FlYnd"
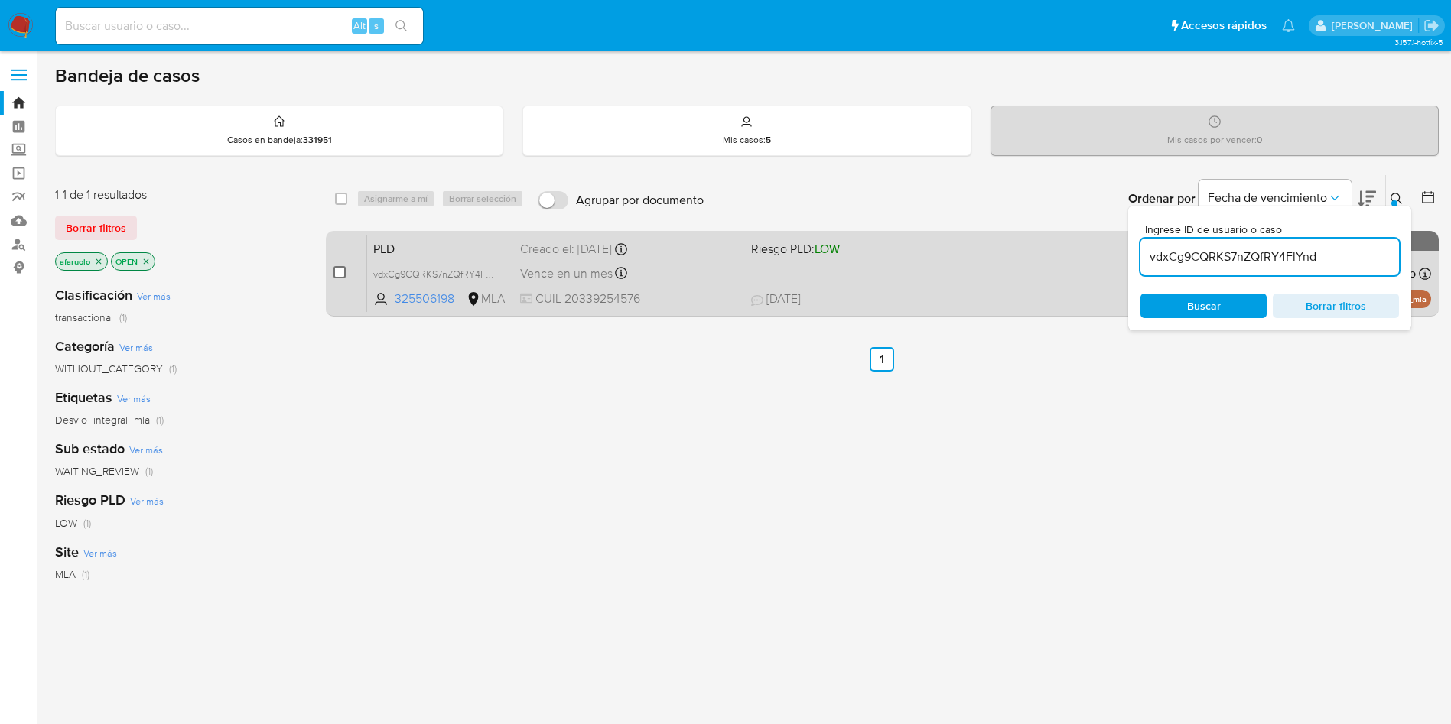
click at [336, 270] on input "checkbox" at bounding box center [339, 272] width 12 height 12
checkbox input "true"
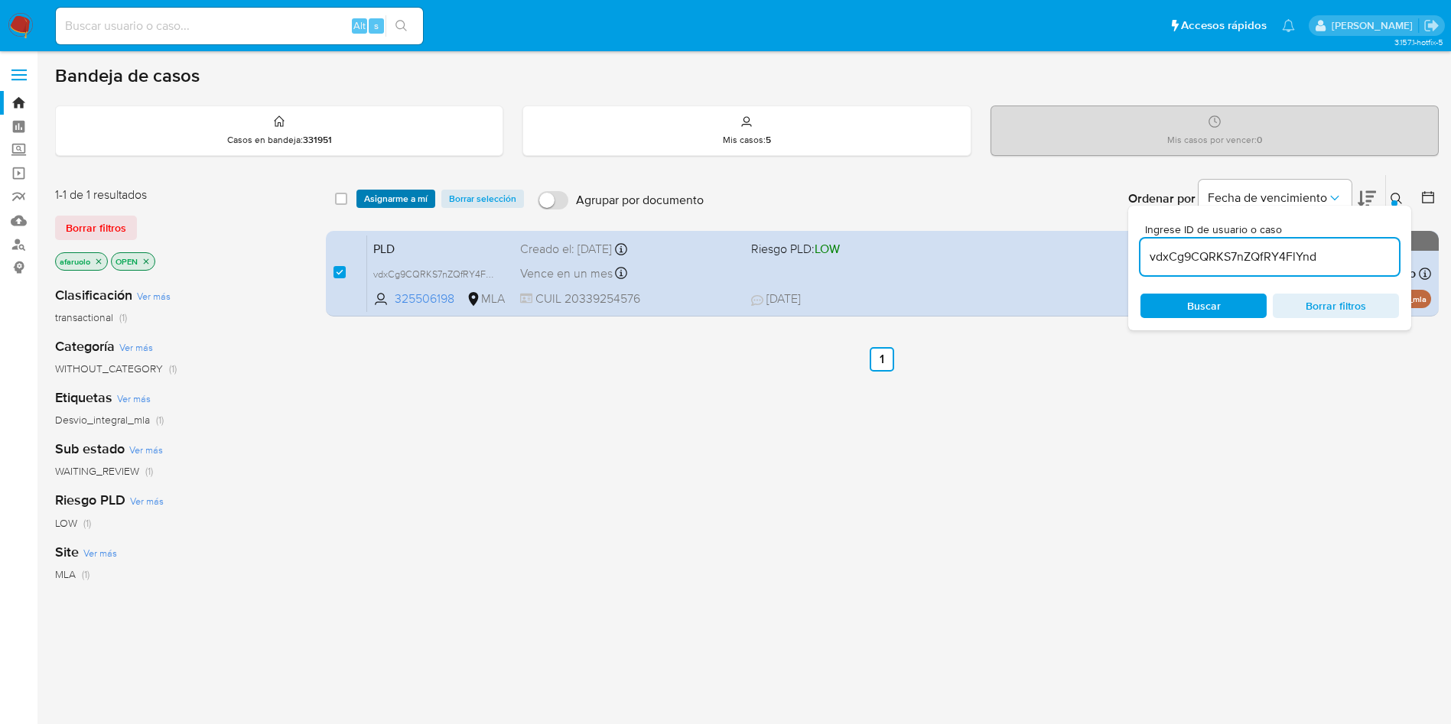
click at [382, 197] on span "Asignarme a mí" at bounding box center [395, 198] width 63 height 15
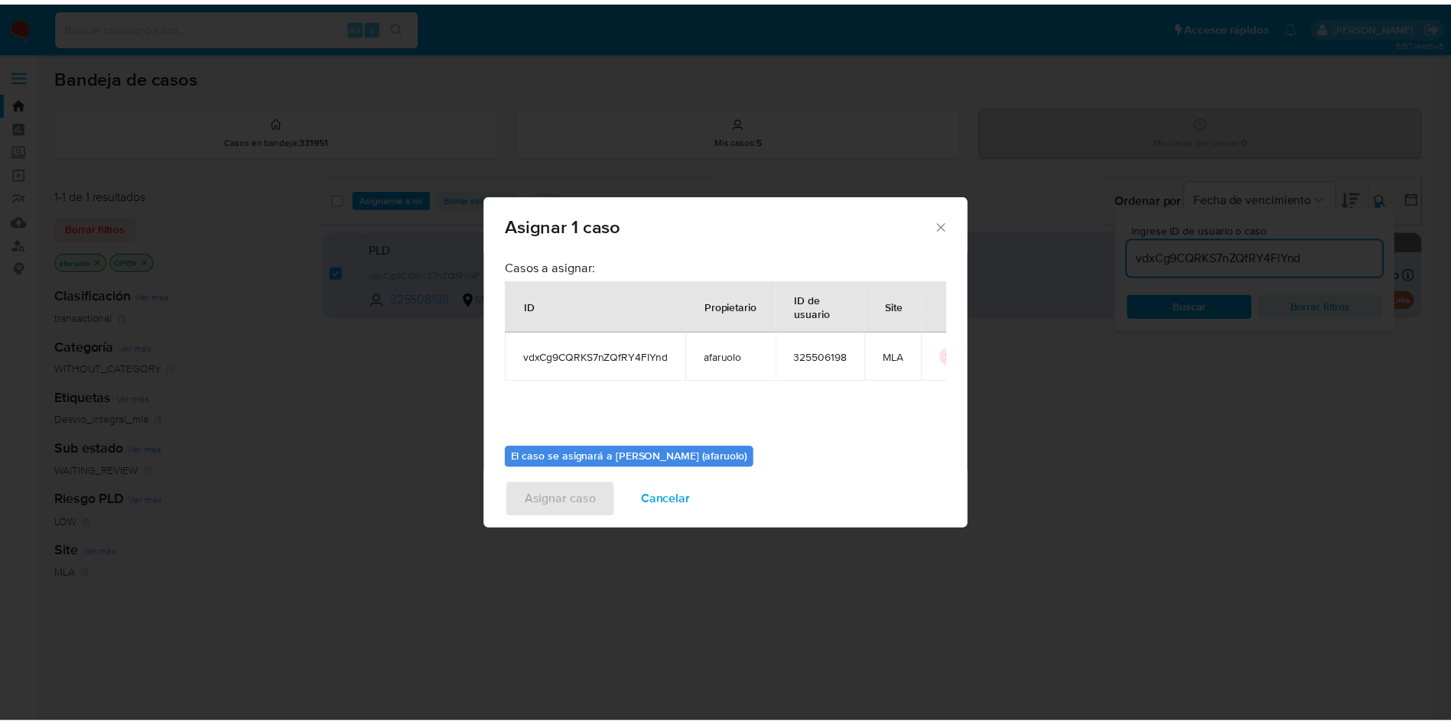
scroll to position [80, 0]
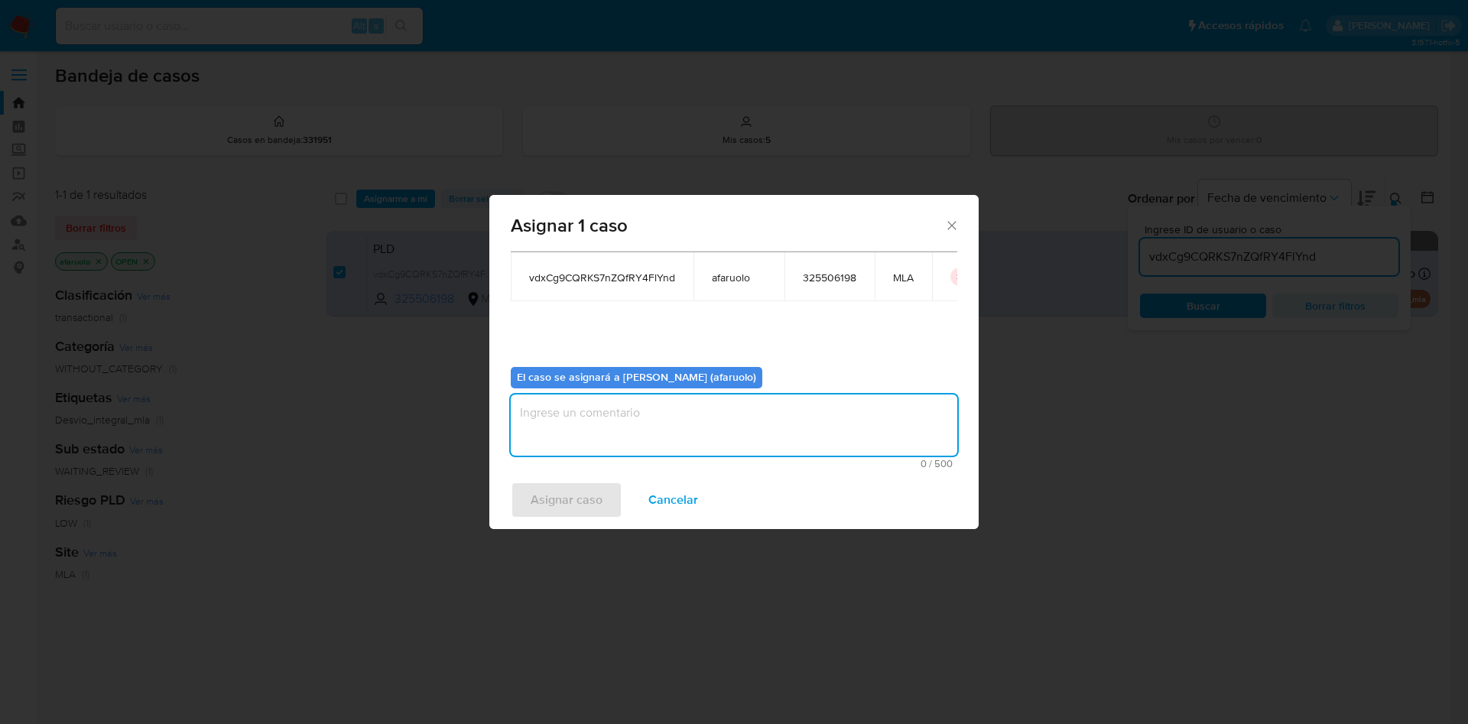
click at [611, 409] on textarea "assign-modal" at bounding box center [734, 425] width 447 height 61
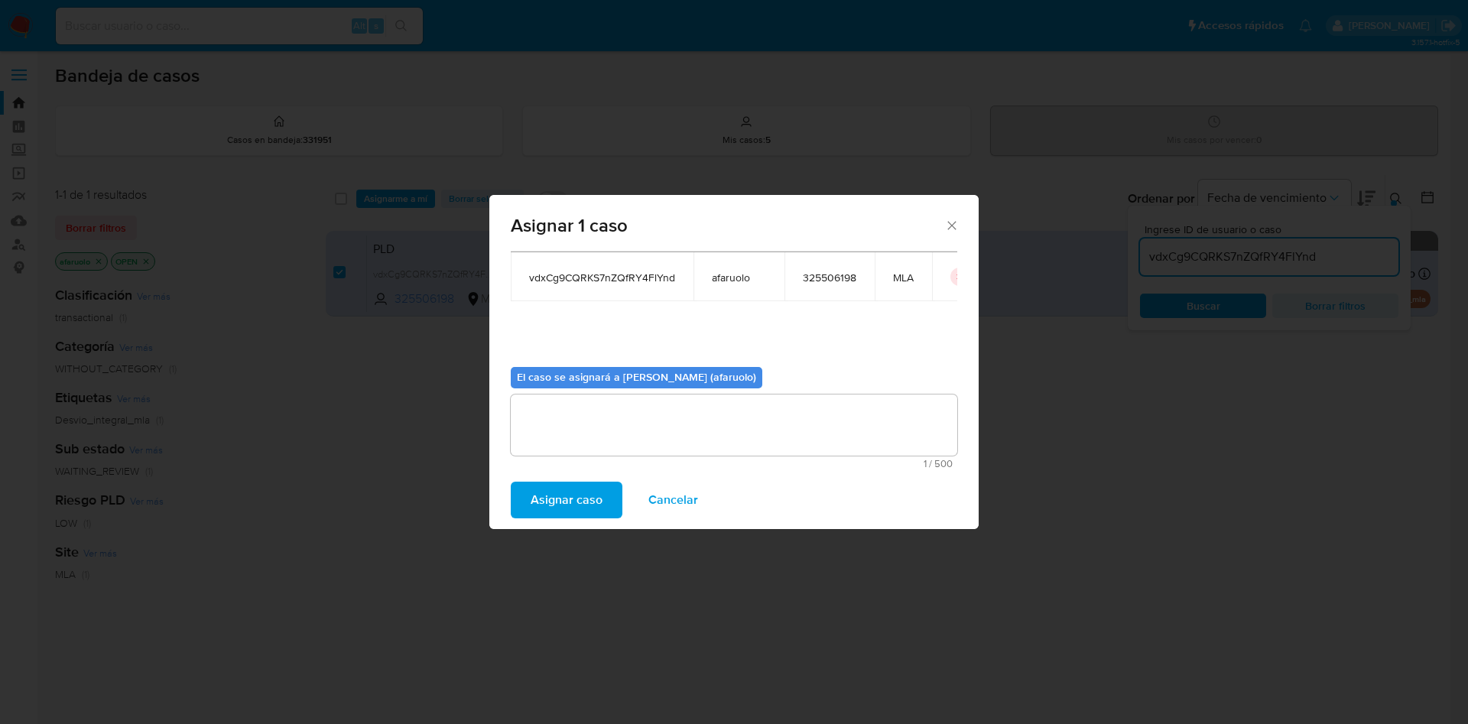
click at [581, 483] on span "Asignar caso" at bounding box center [567, 500] width 72 height 34
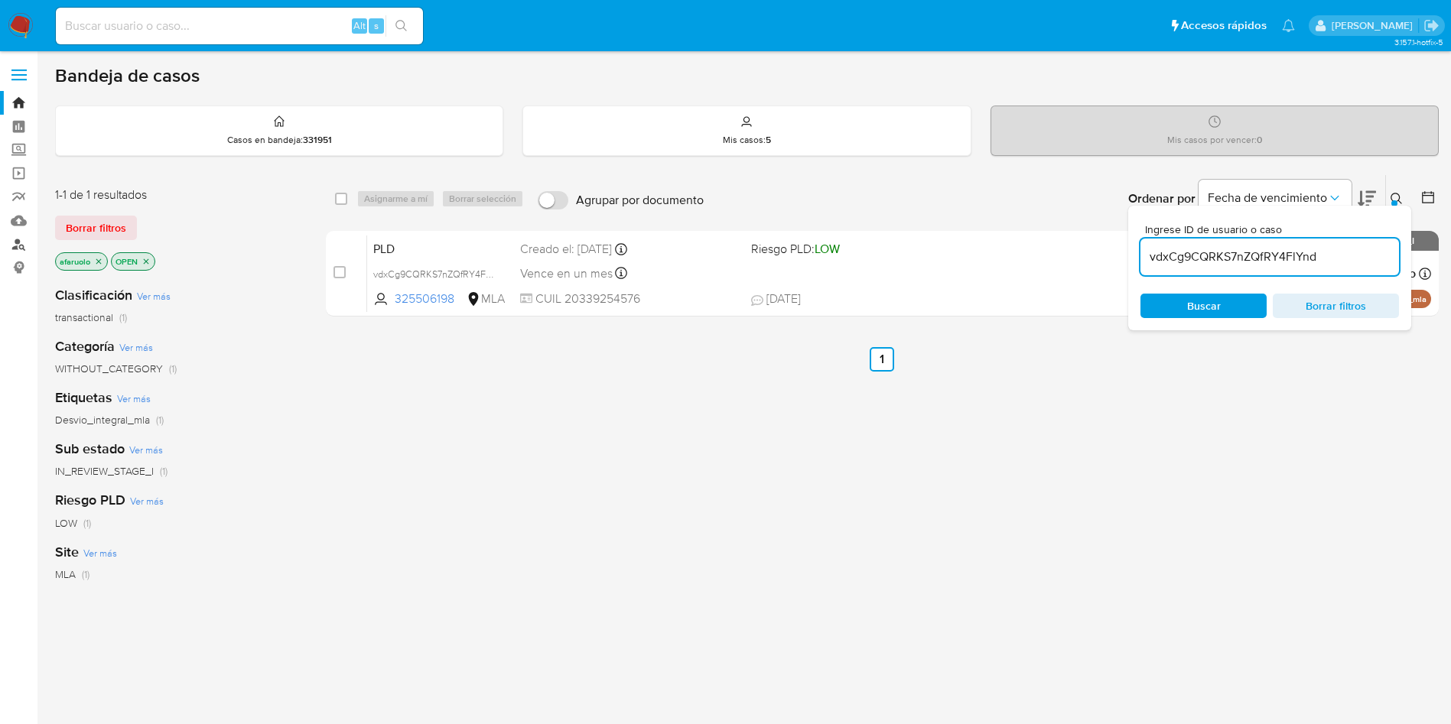
click at [15, 241] on link "Buscador de personas" at bounding box center [91, 244] width 182 height 24
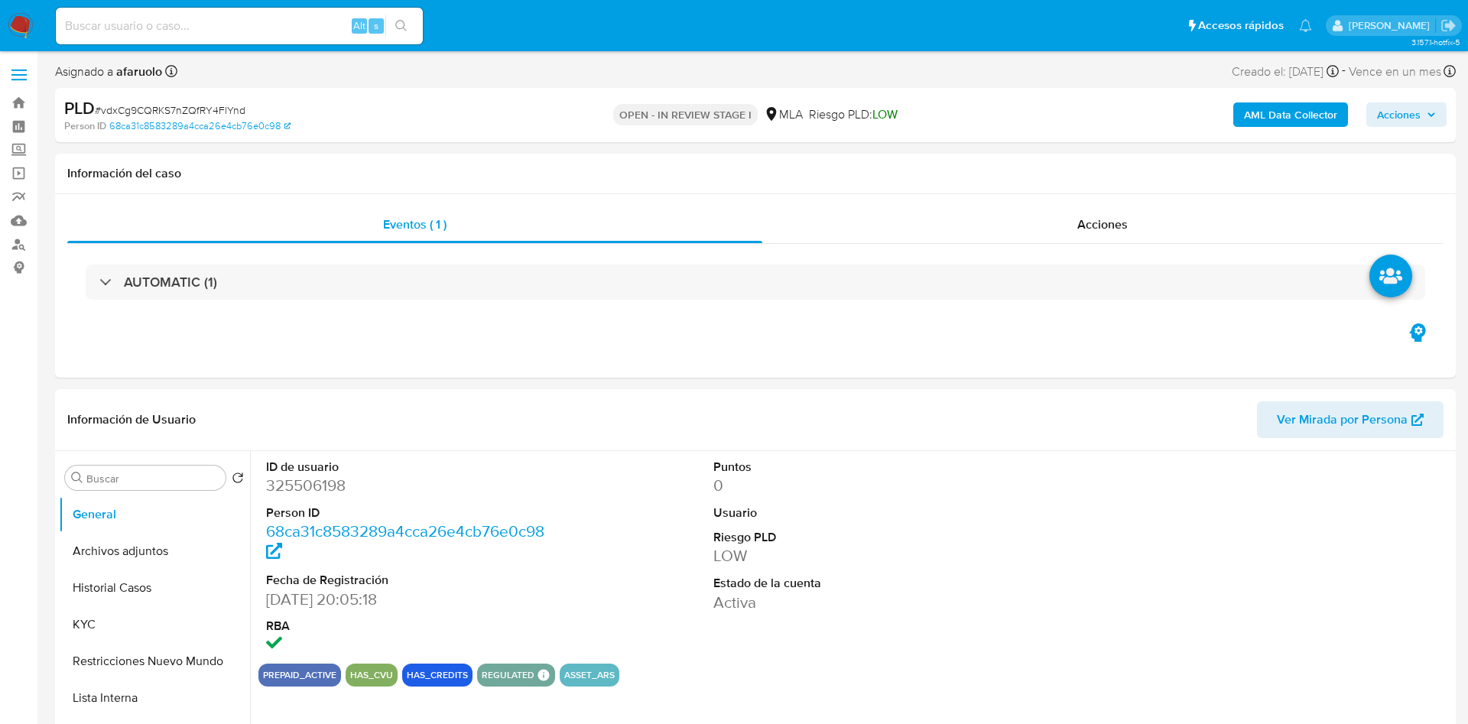
select select "10"
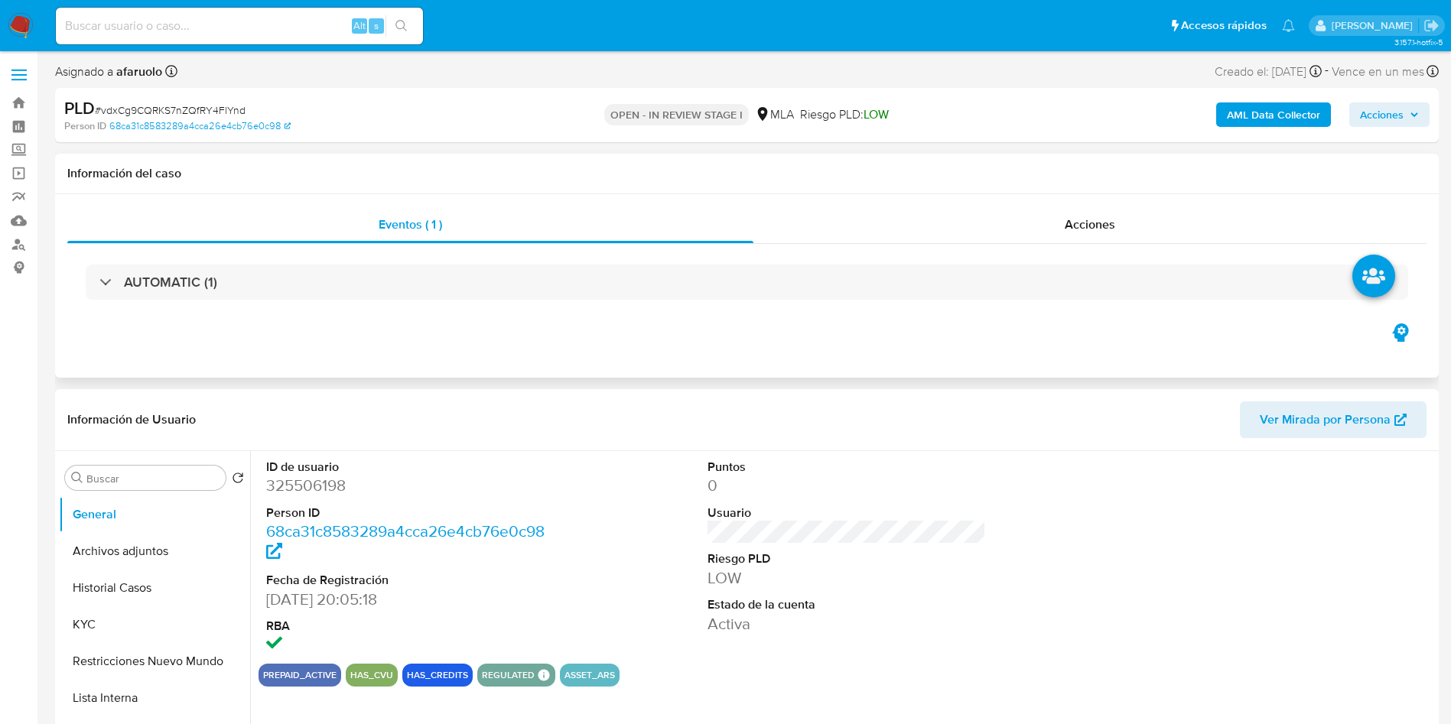
click at [541, 180] on h1 "Información del caso" at bounding box center [746, 173] width 1359 height 15
click at [1067, 230] on span "Acciones" at bounding box center [1089, 225] width 50 height 18
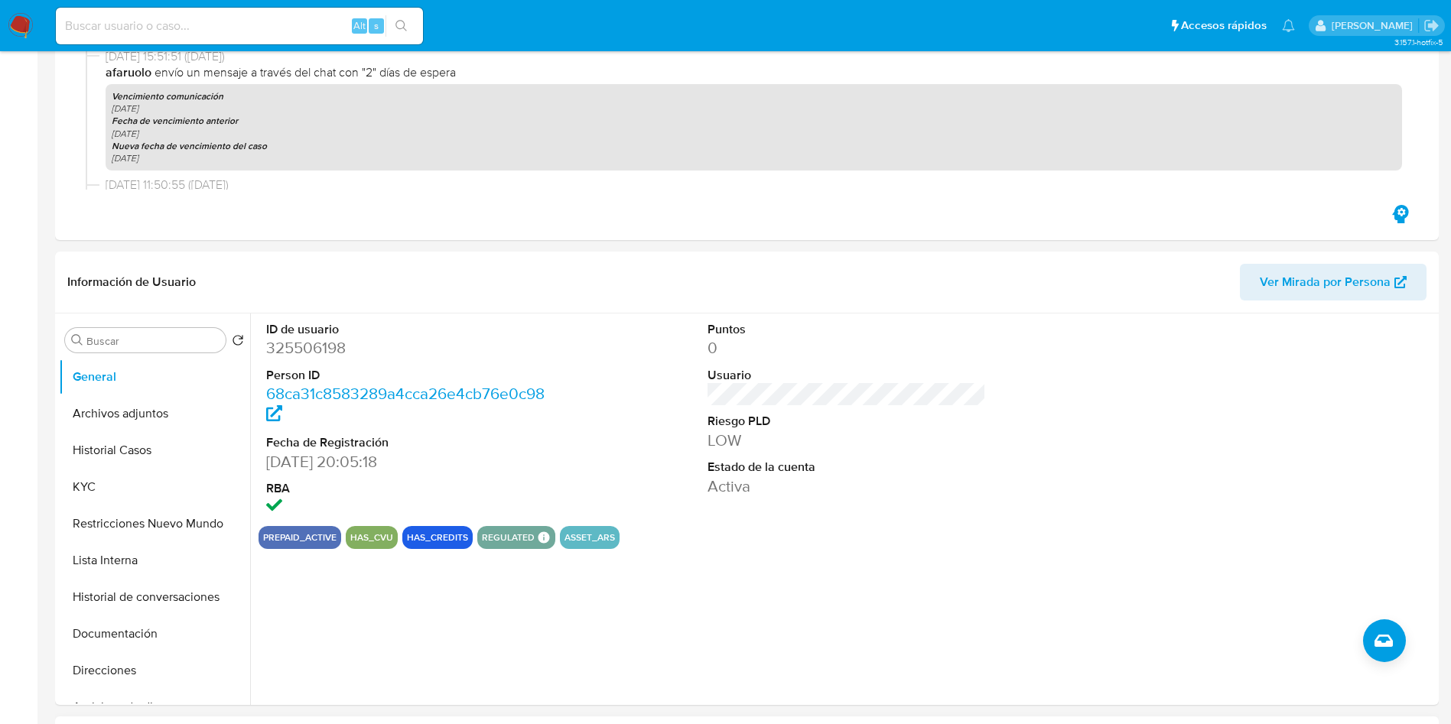
scroll to position [459, 0]
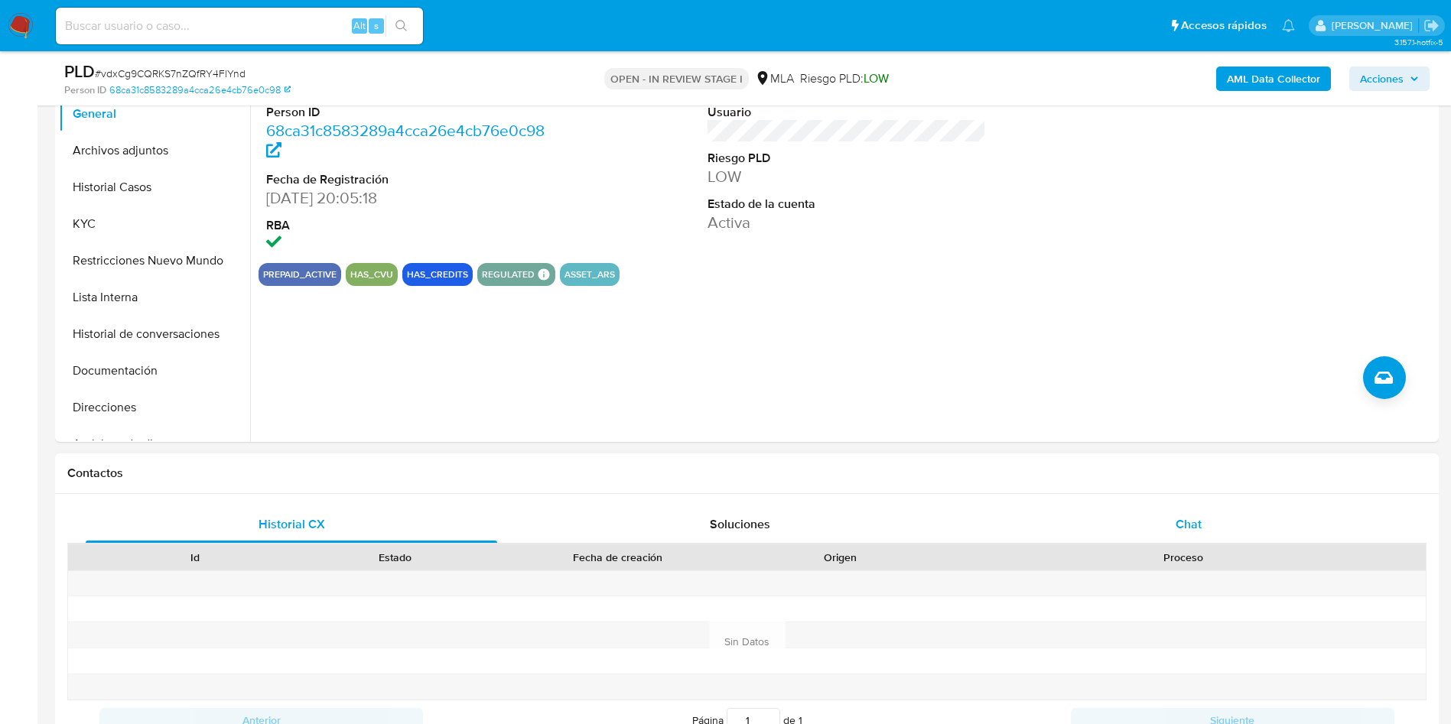
click at [1152, 513] on div "Chat" at bounding box center [1188, 524] width 411 height 37
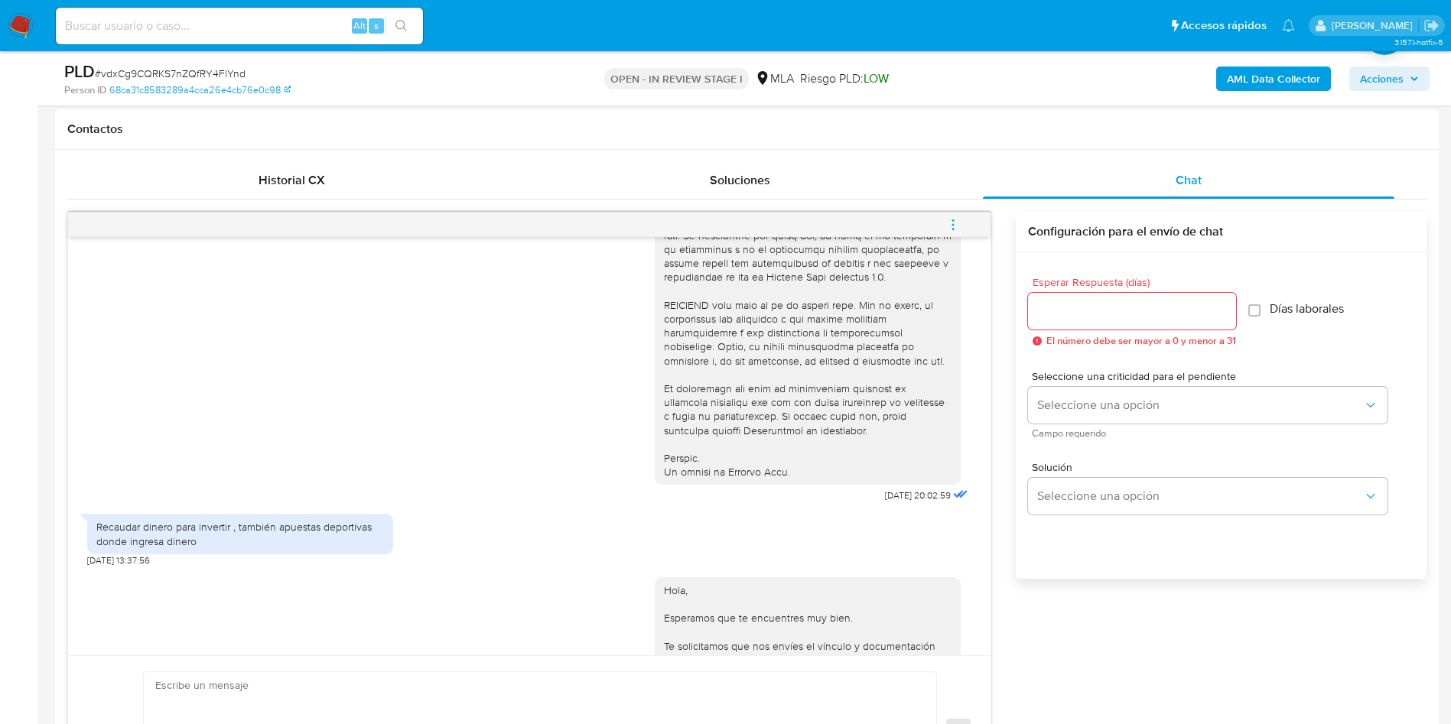
scroll to position [918, 0]
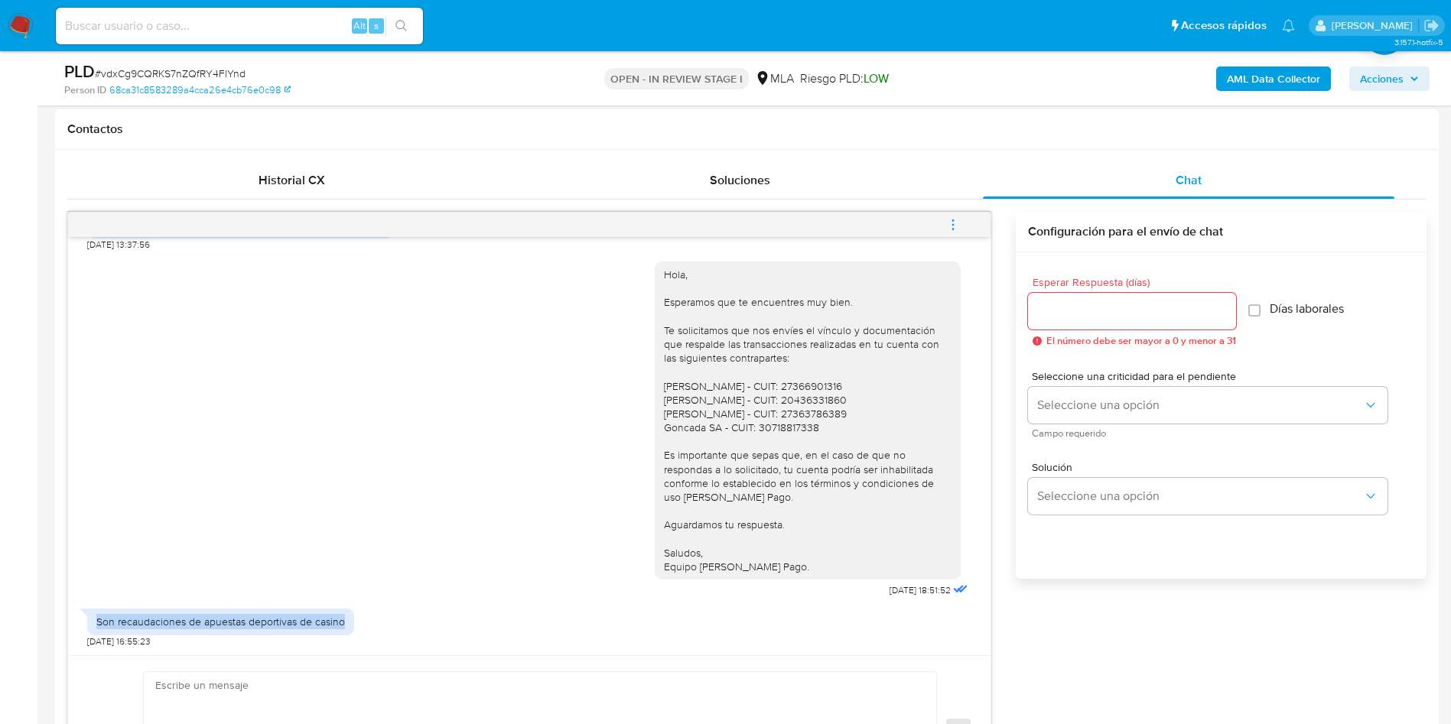
drag, startPoint x: 98, startPoint y: 618, endPoint x: 346, endPoint y: 632, distance: 248.9
click at [346, 632] on div "Son recaudaciones de apuestas deportivas de casino" at bounding box center [220, 622] width 267 height 26
copy div "Son recaudaciones de apuestas deportivas de casino"
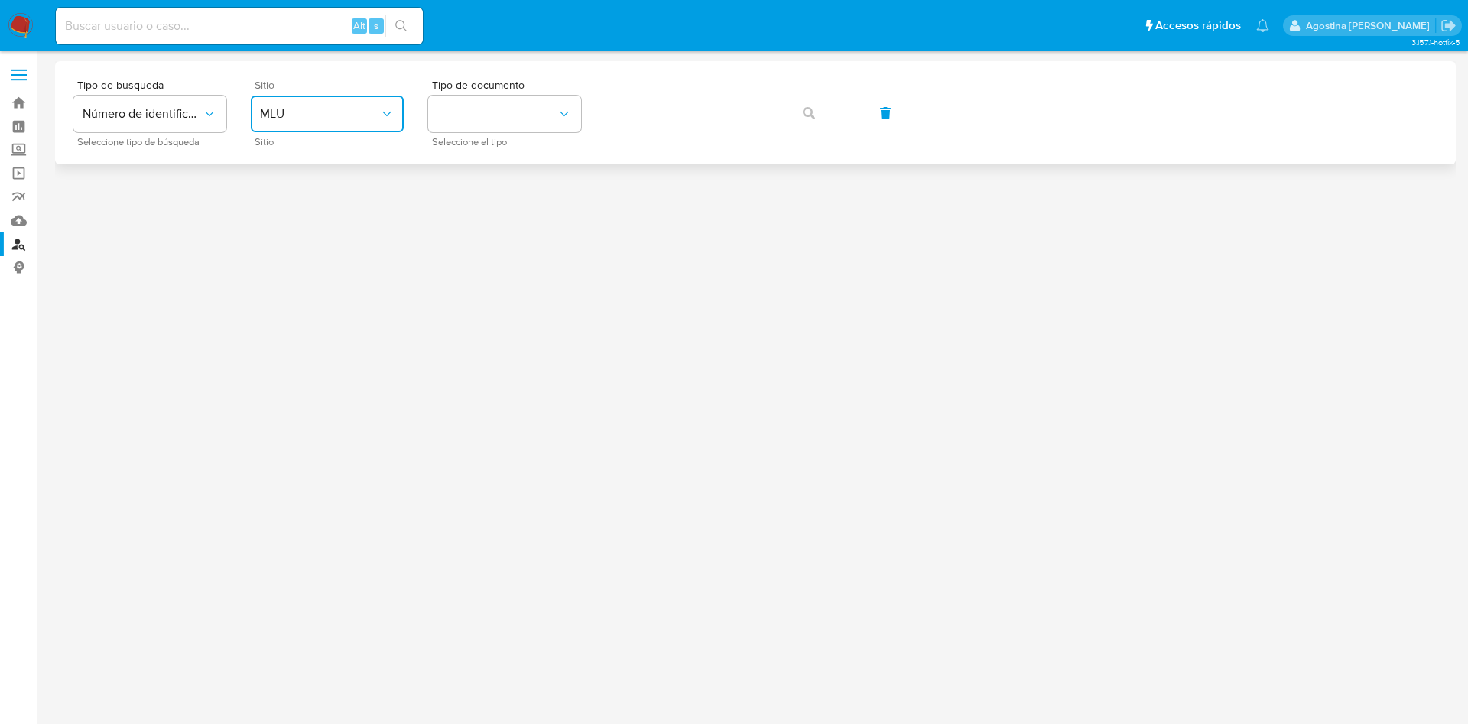
click at [336, 127] on button "MLU" at bounding box center [327, 114] width 153 height 37
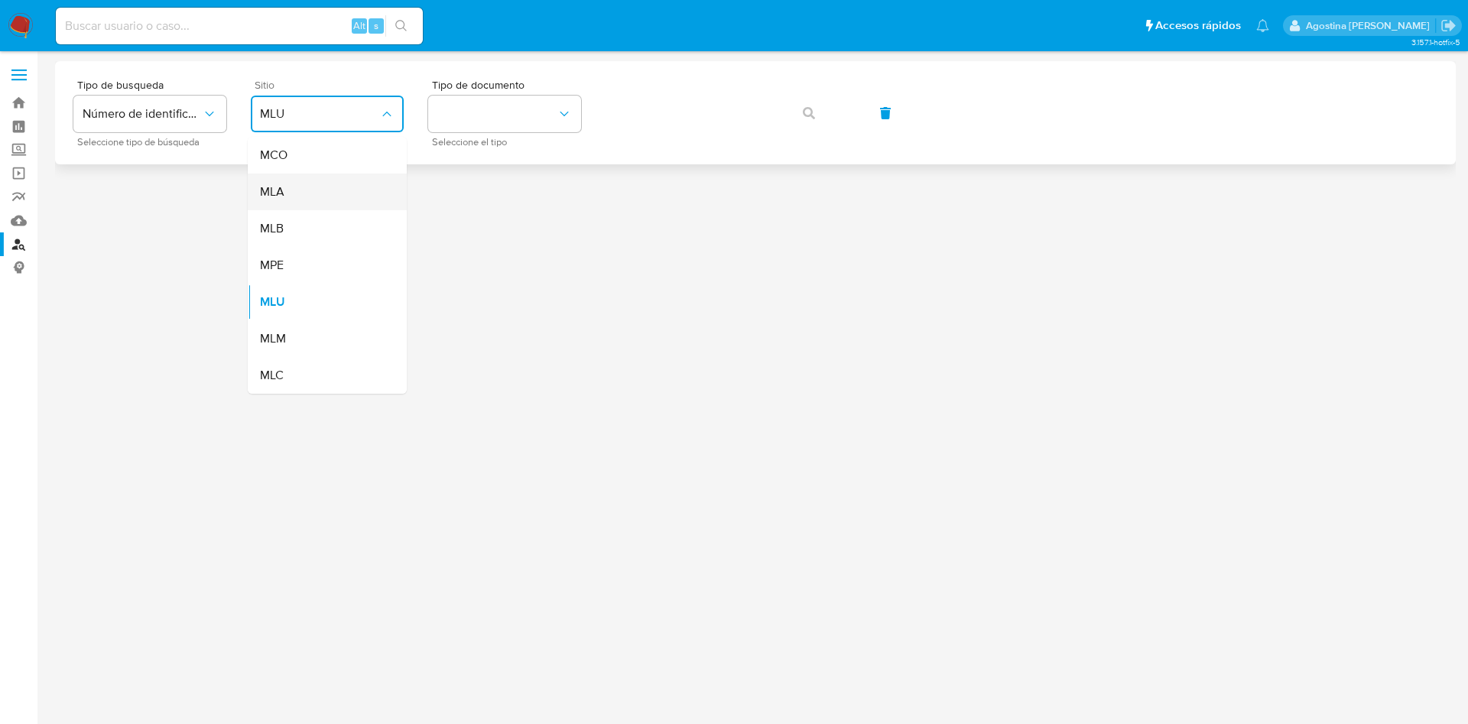
click at [318, 195] on div "MLA" at bounding box center [322, 192] width 125 height 37
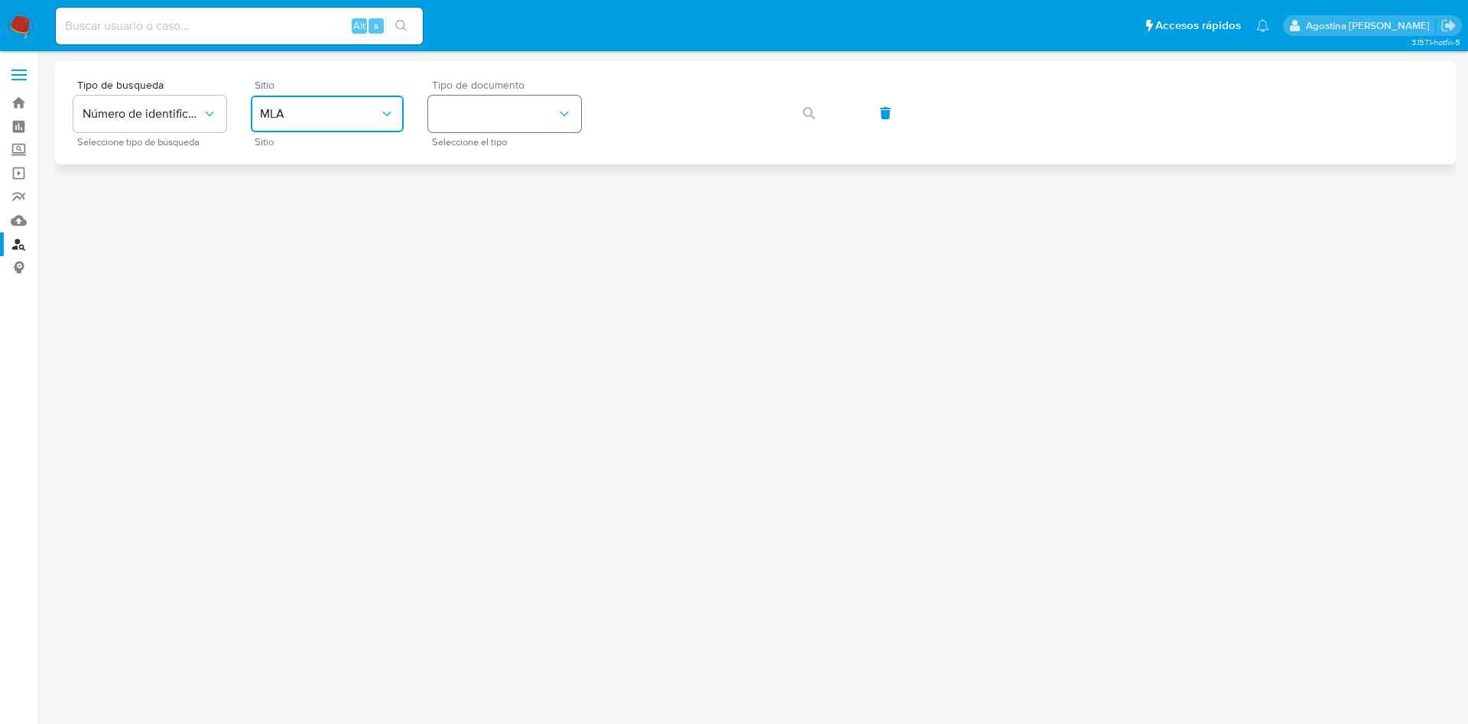
click at [489, 124] on button "identificationType" at bounding box center [504, 114] width 153 height 37
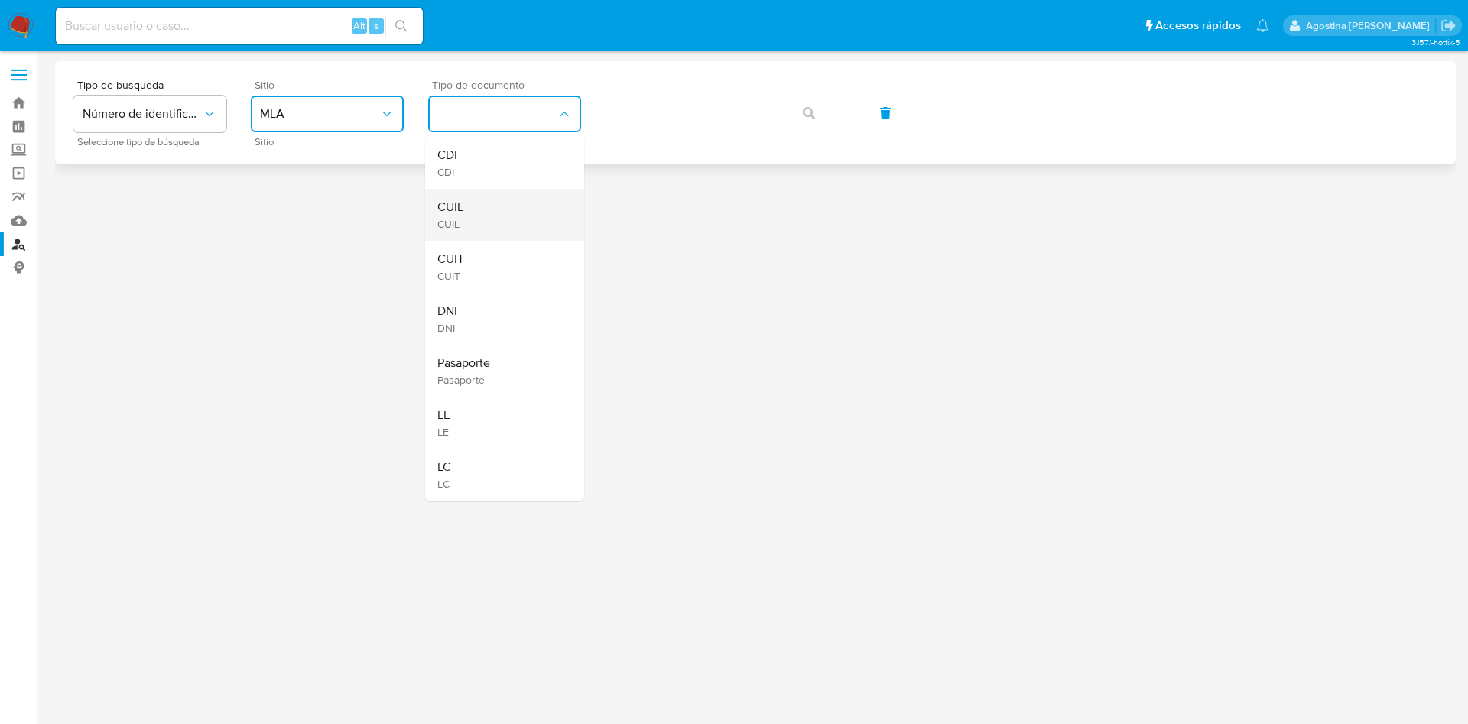
click at [532, 212] on div "CUIL CUIL" at bounding box center [499, 215] width 125 height 52
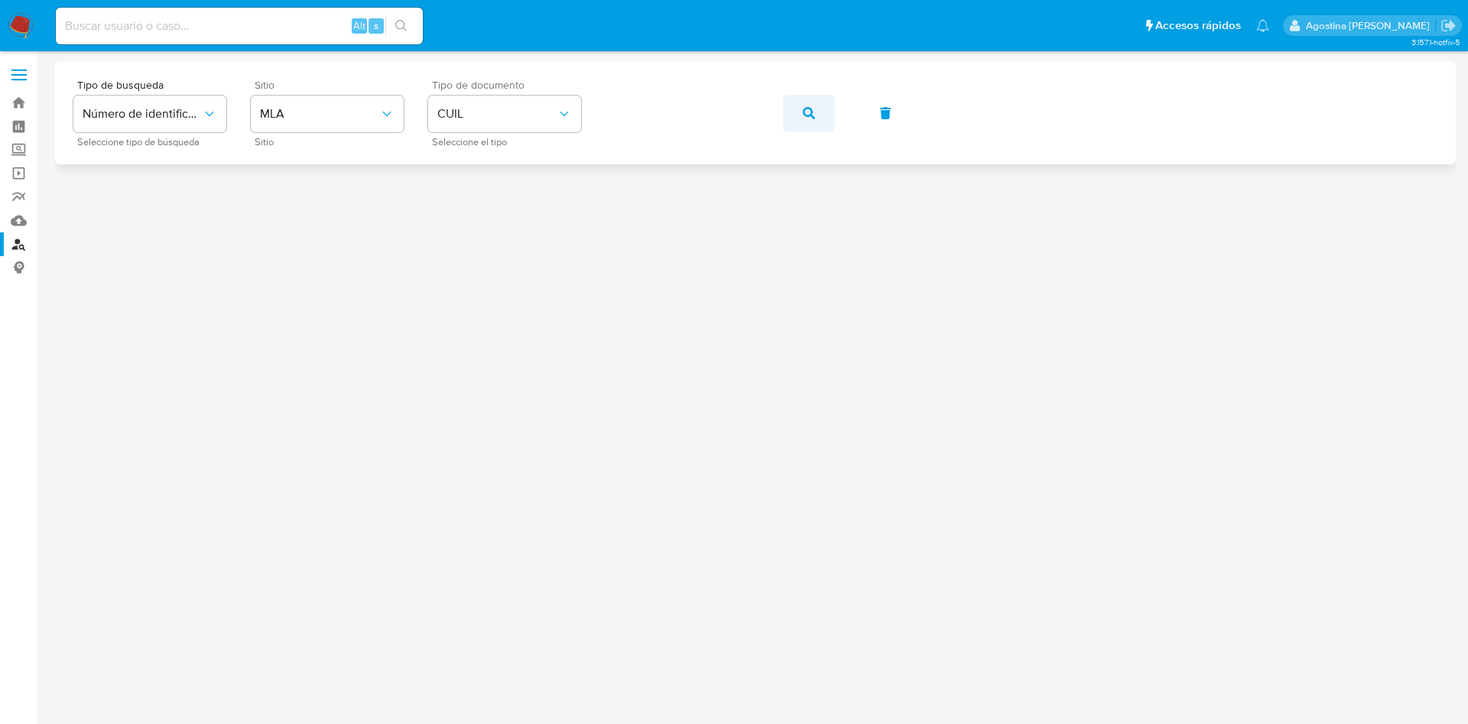
click at [809, 118] on icon "button" at bounding box center [809, 113] width 12 height 12
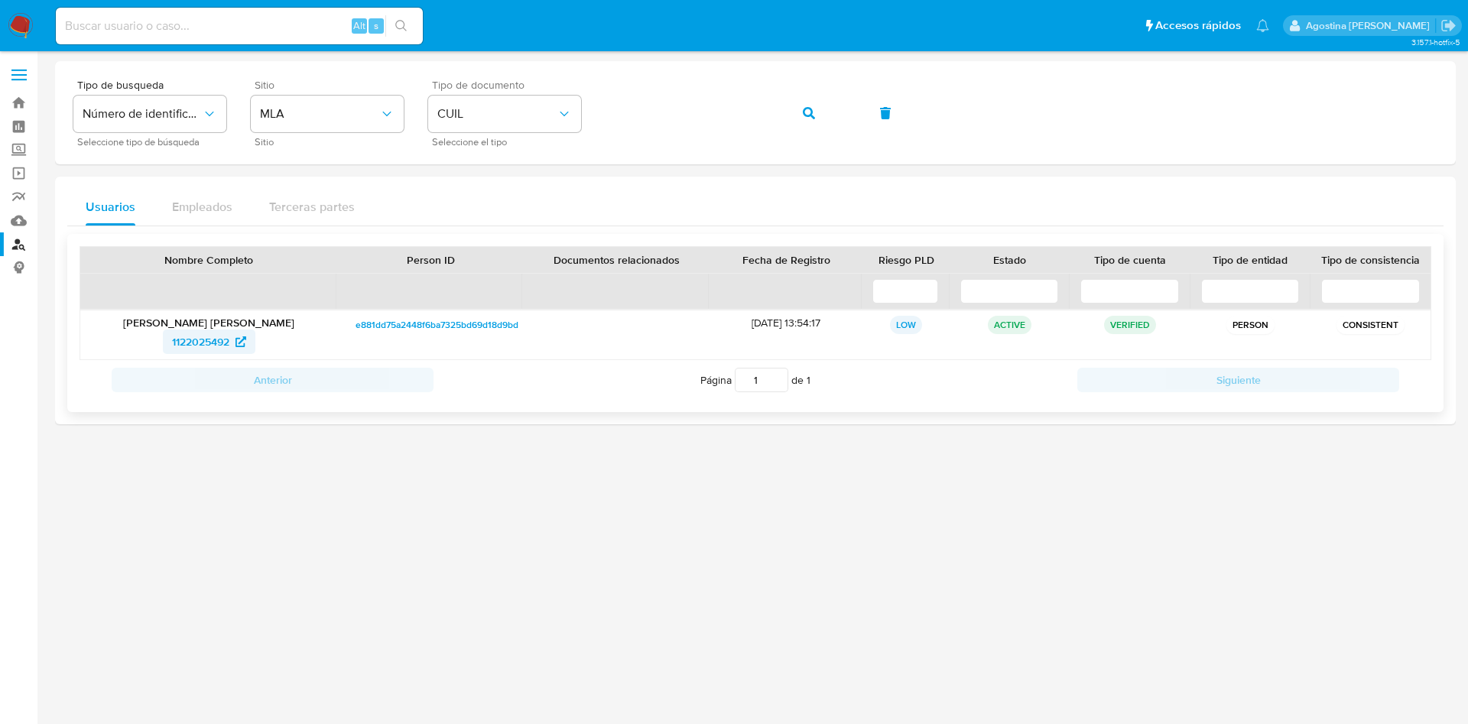
click at [200, 345] on span "1122025492" at bounding box center [200, 342] width 57 height 24
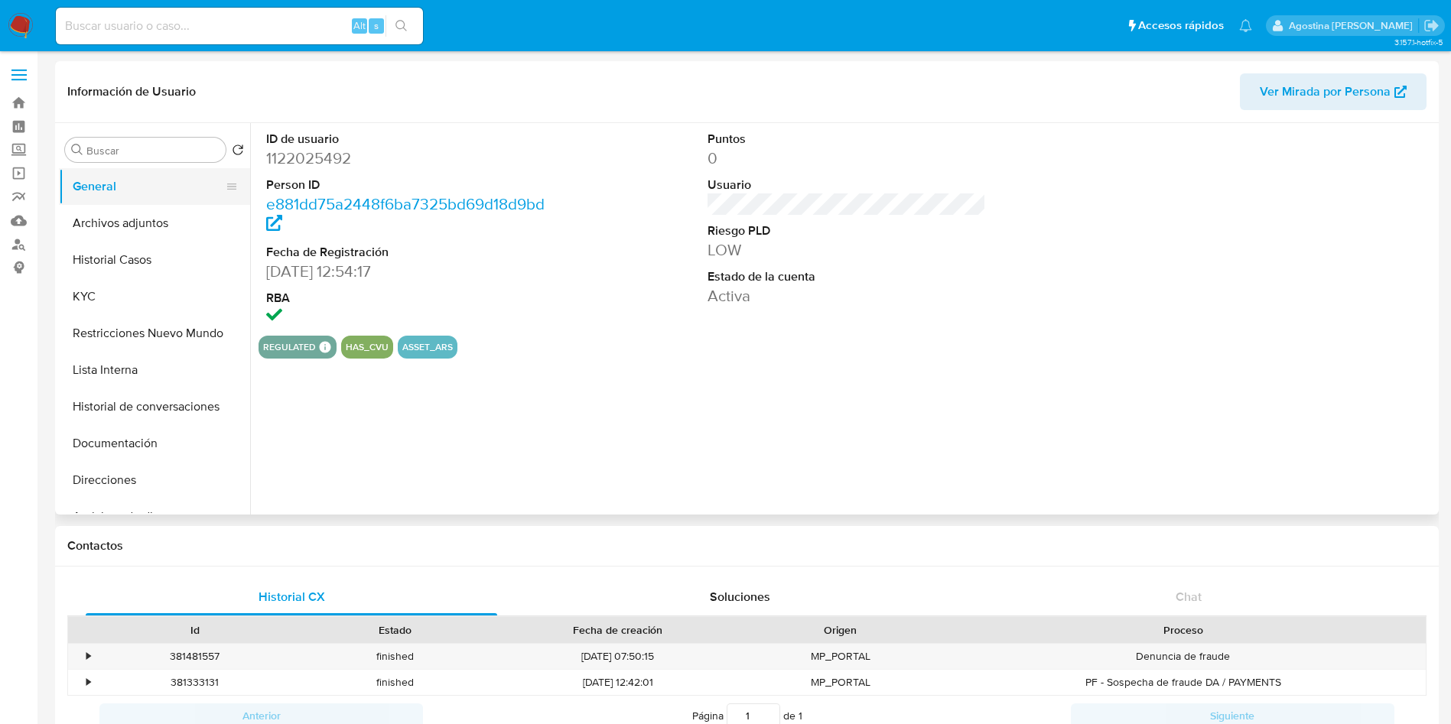
select select "10"
click at [163, 218] on button "Archivos adjuntos" at bounding box center [148, 223] width 179 height 37
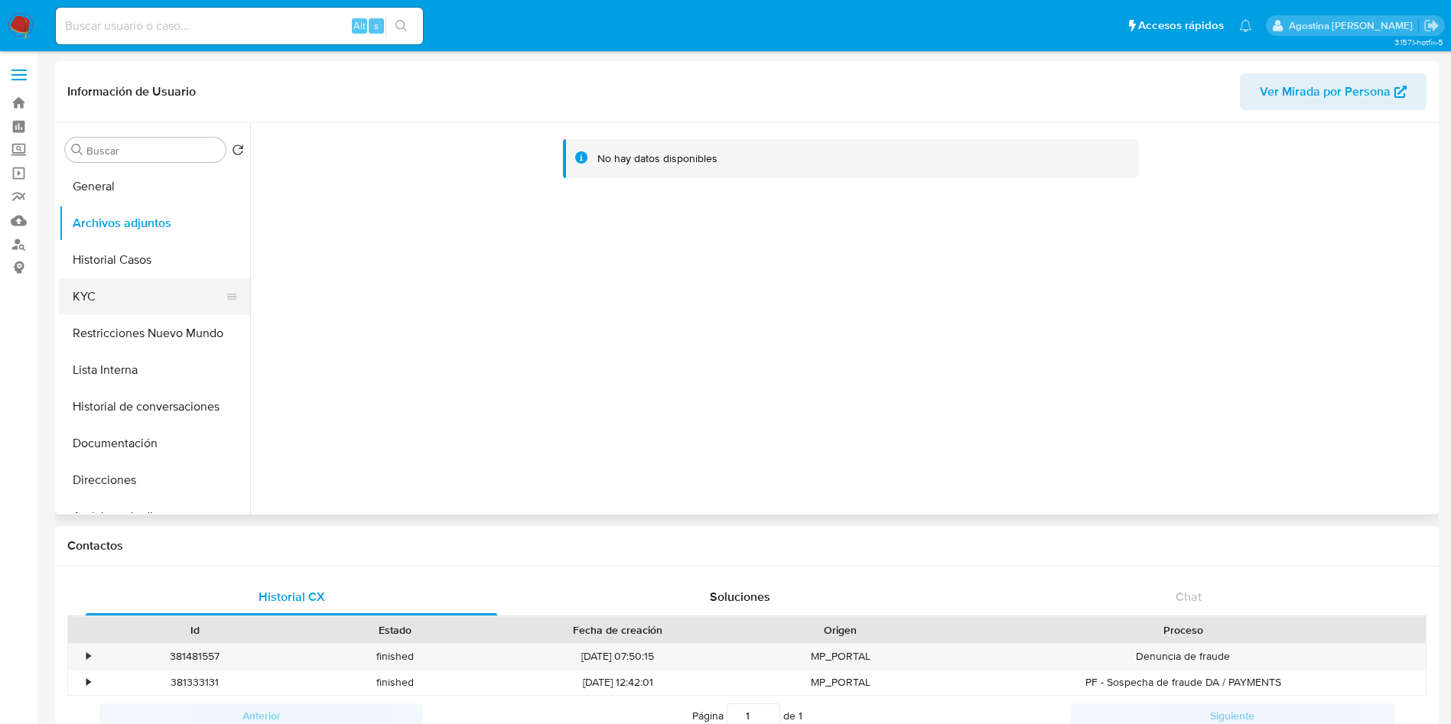
click at [119, 297] on button "KYC" at bounding box center [148, 296] width 179 height 37
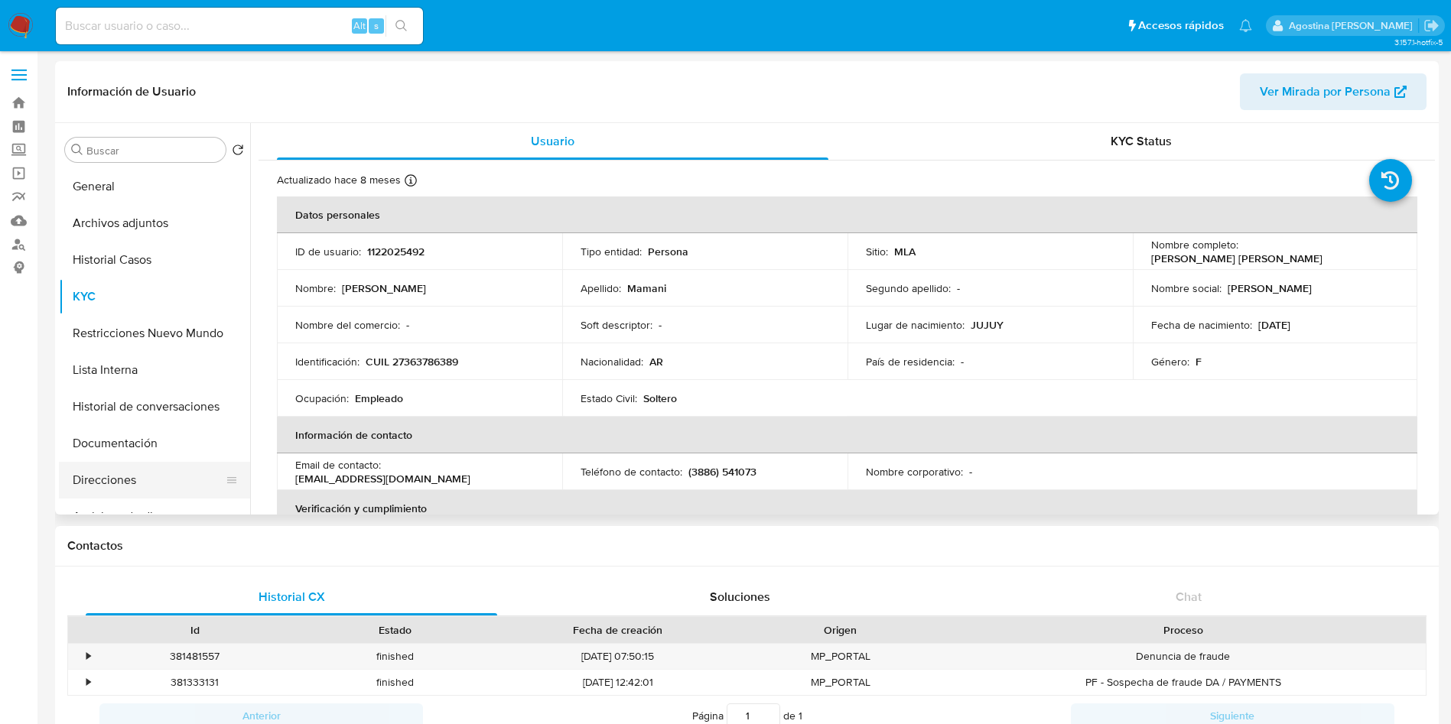
click at [172, 479] on button "Direcciones" at bounding box center [148, 480] width 179 height 37
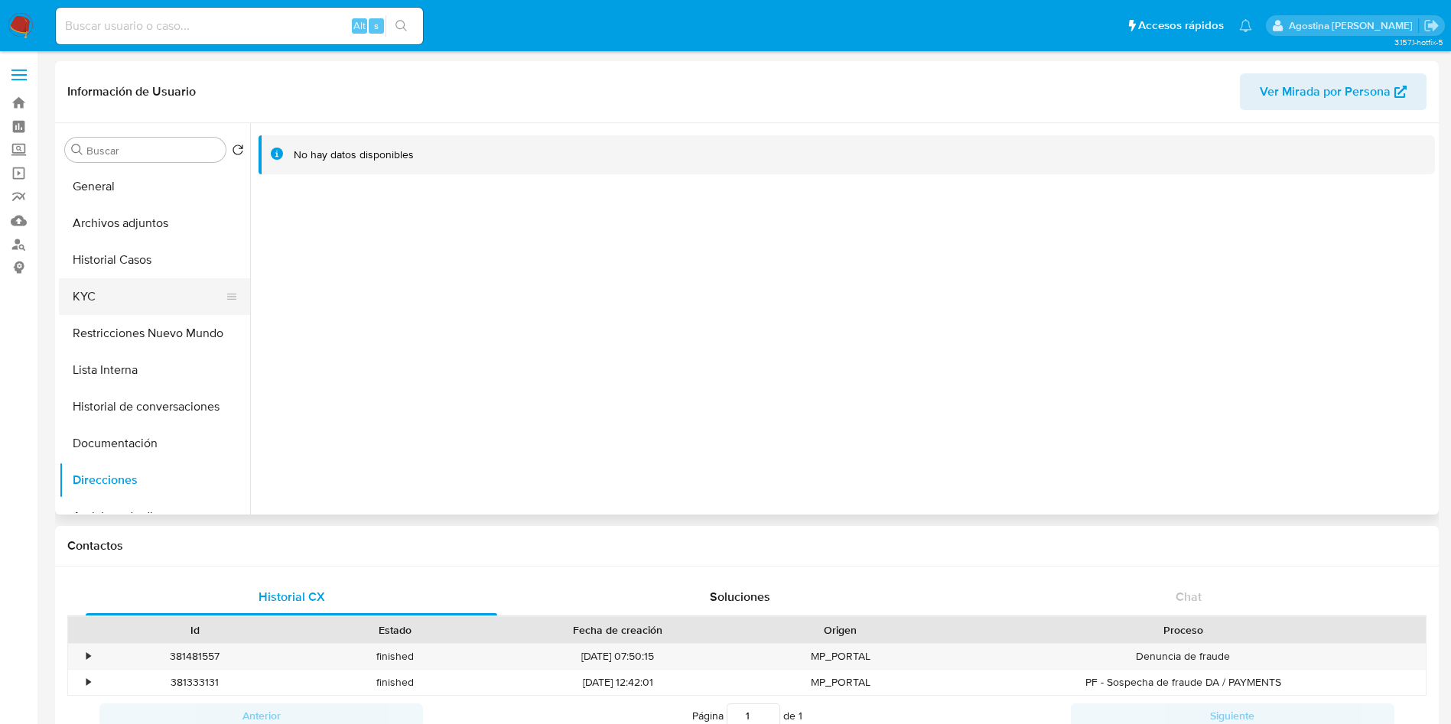
click at [128, 301] on button "KYC" at bounding box center [148, 296] width 179 height 37
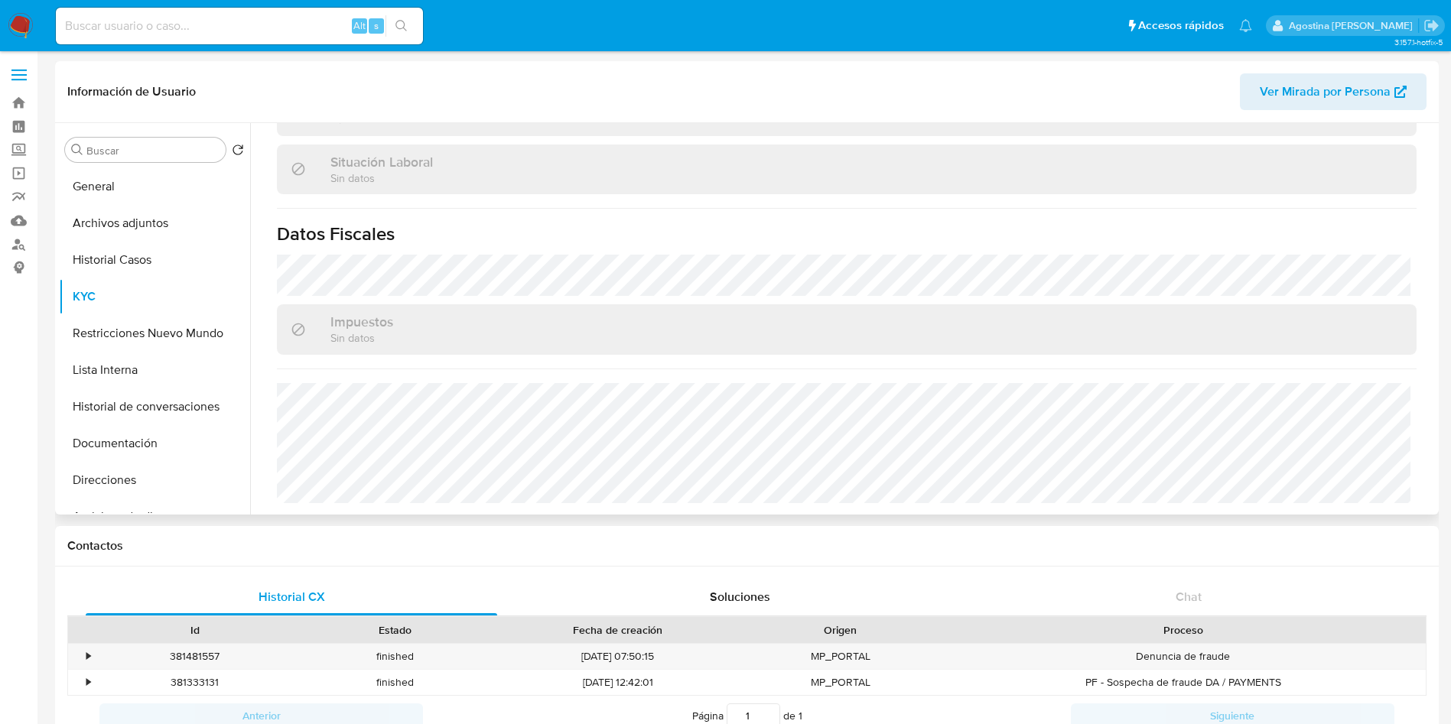
scroll to position [791, 0]
